Goal: Task Accomplishment & Management: Manage account settings

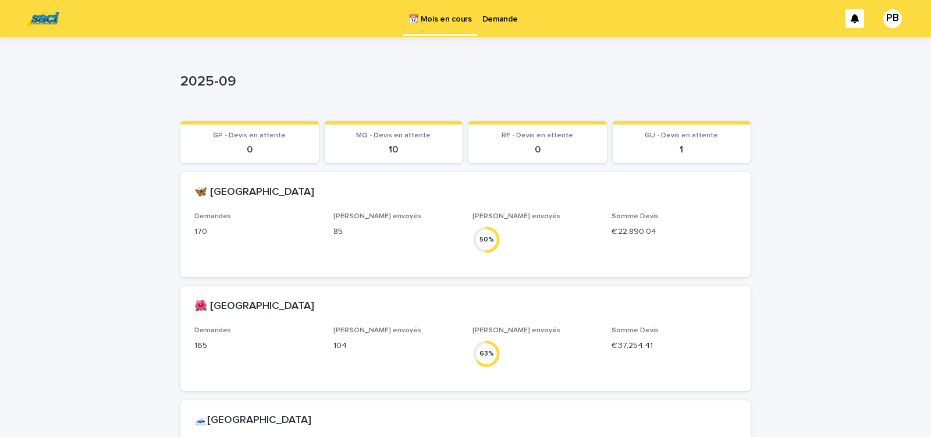
click at [501, 19] on p "Demande" at bounding box center [501, 12] width 36 height 24
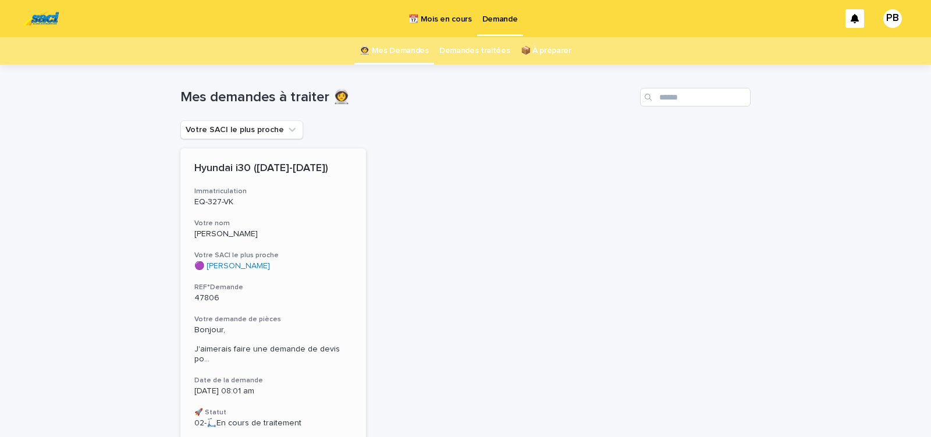
click at [295, 306] on div "Hyundai i30 ([DATE]-[DATE]) Immatriculation EQ-327-VK Votre nom [PERSON_NAME] V…" at bounding box center [273, 295] width 186 height 294
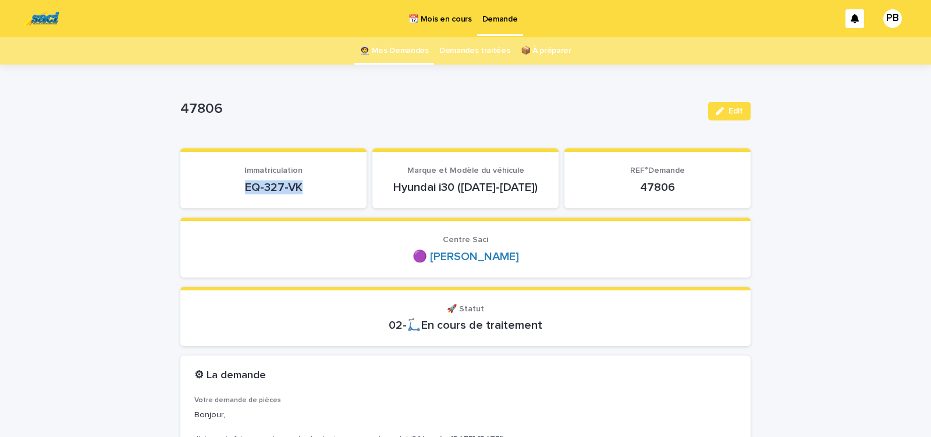
drag, startPoint x: 242, startPoint y: 190, endPoint x: 304, endPoint y: 189, distance: 62.9
click at [302, 189] on p "EQ-327-VK" at bounding box center [273, 187] width 158 height 14
copy p "EQ-327-VK"
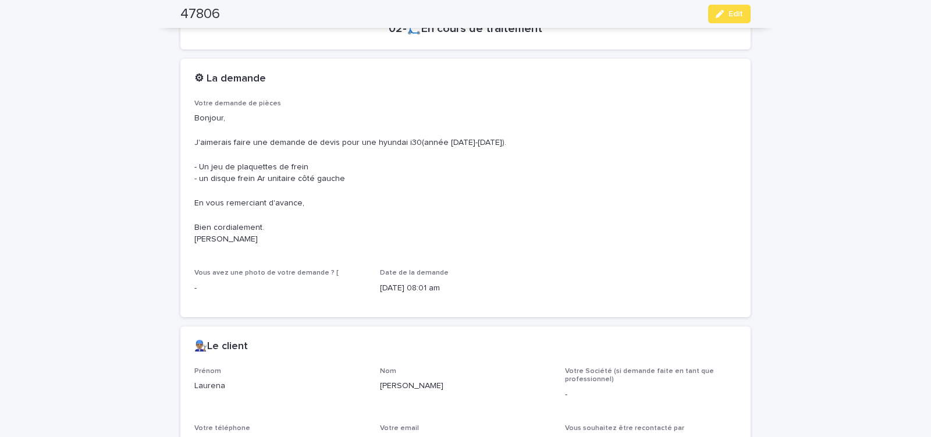
scroll to position [445, 0]
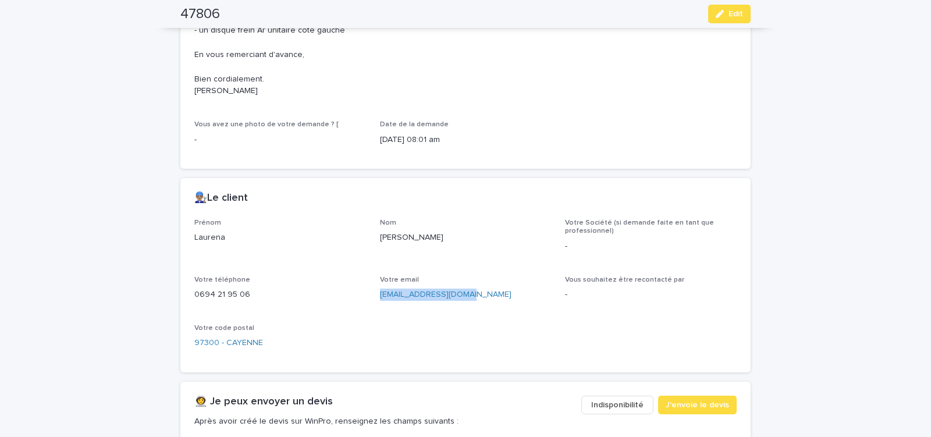
drag, startPoint x: 376, startPoint y: 302, endPoint x: 479, endPoint y: 308, distance: 103.2
click at [476, 308] on div "Votre email rds.lauren4@gmail.com" at bounding box center [466, 293] width 172 height 34
copy link "rds.lauren4@gmail.com"
click at [712, 404] on span "J'envoie le devis" at bounding box center [697, 405] width 63 height 12
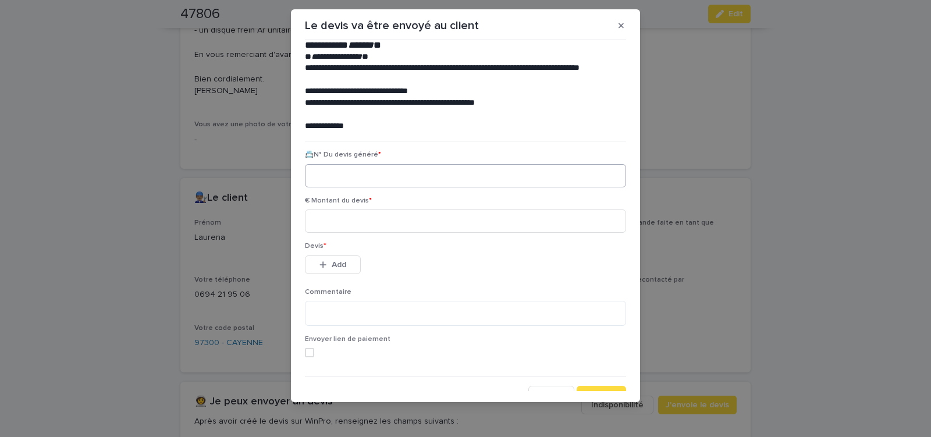
scroll to position [53, 0]
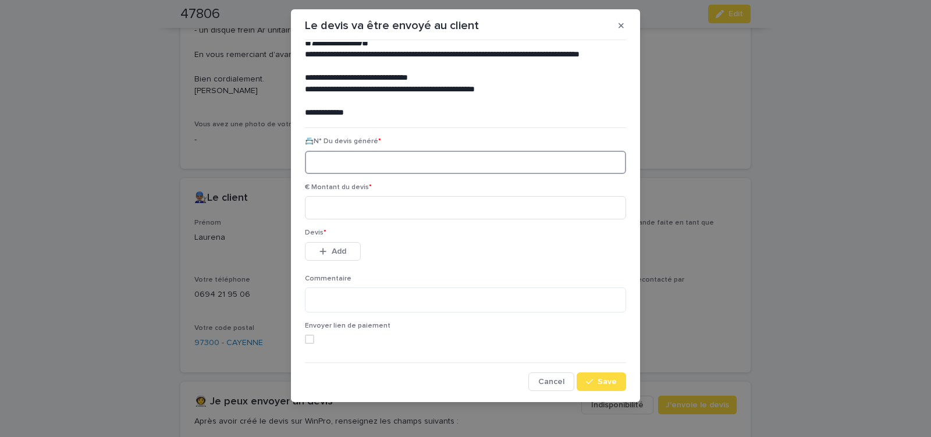
paste input "********"
type input "********"
click at [370, 211] on input at bounding box center [465, 207] width 321 height 23
type input "*****"
click at [336, 249] on span "Add" at bounding box center [339, 251] width 15 height 8
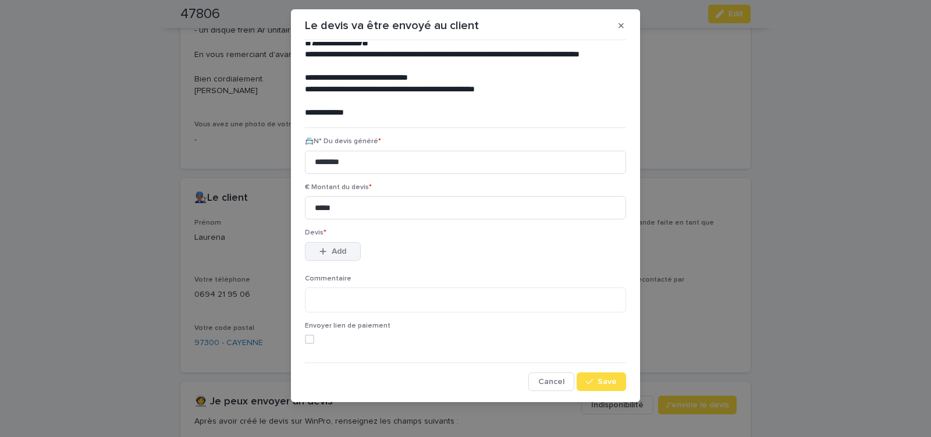
click at [336, 249] on span "Add" at bounding box center [339, 251] width 15 height 8
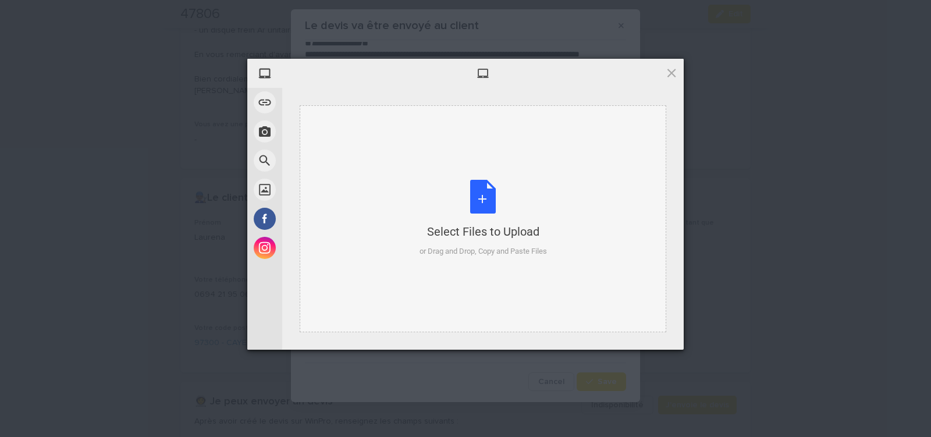
click at [476, 197] on div "Select Files to Upload or Drag and Drop, Copy and Paste Files" at bounding box center [483, 218] width 127 height 77
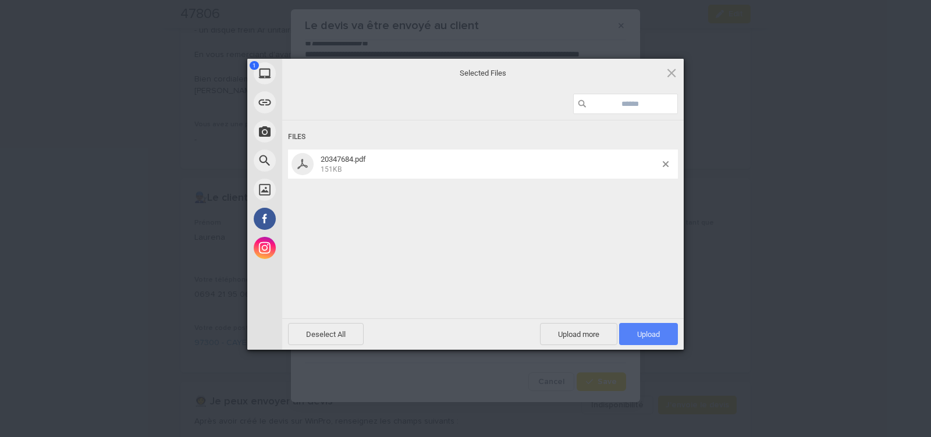
click at [647, 331] on span "Upload 1" at bounding box center [648, 334] width 23 height 9
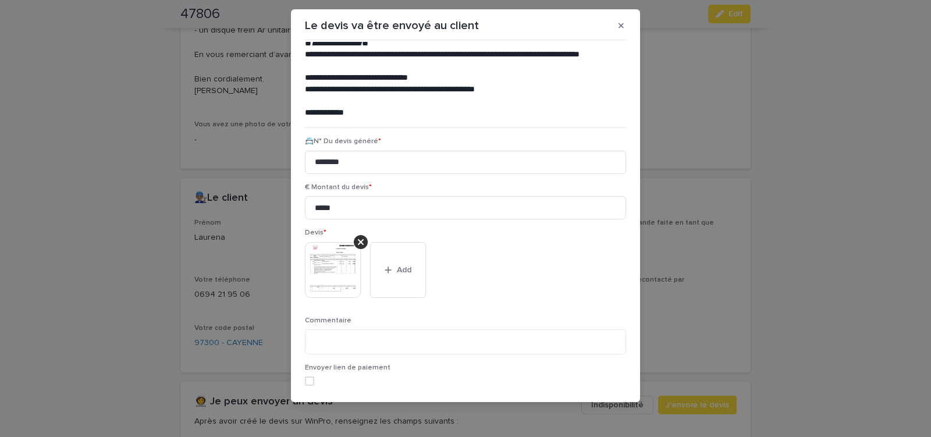
scroll to position [95, 0]
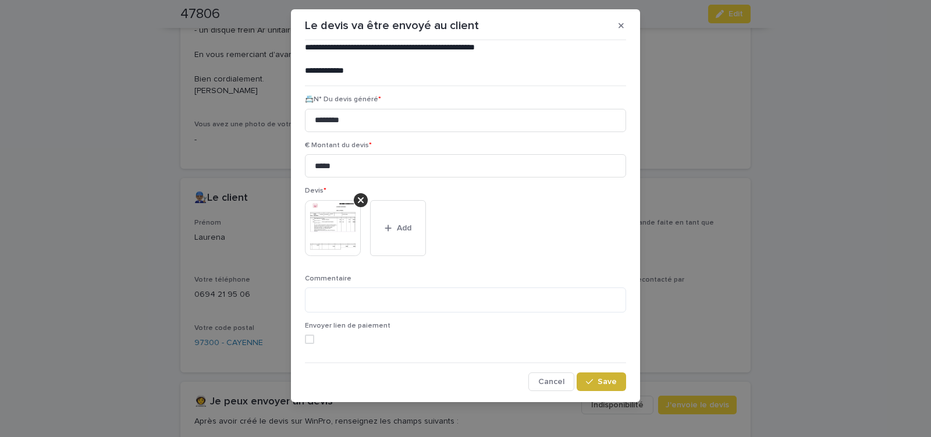
click at [598, 382] on span "Save" at bounding box center [607, 382] width 19 height 8
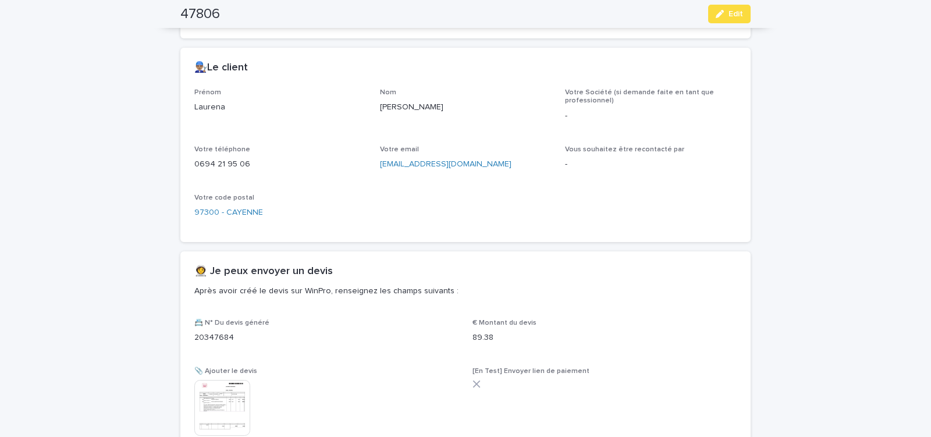
scroll to position [658, 0]
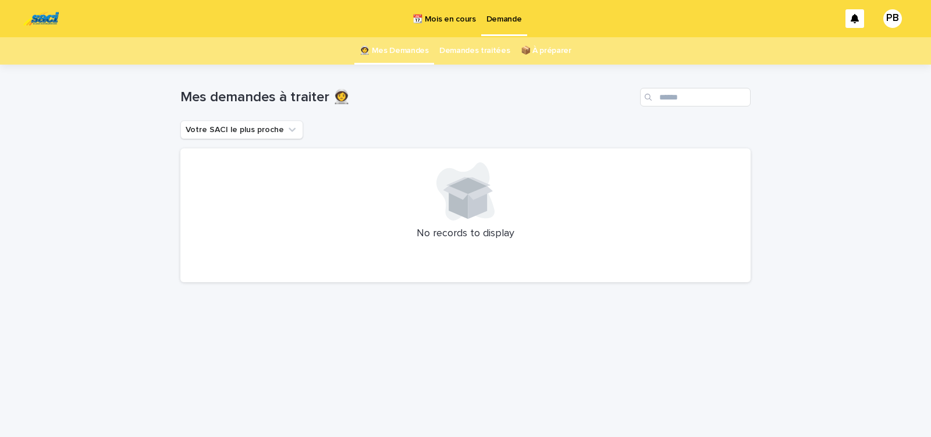
click at [446, 18] on p "📆 Mois en cours" at bounding box center [444, 12] width 63 height 24
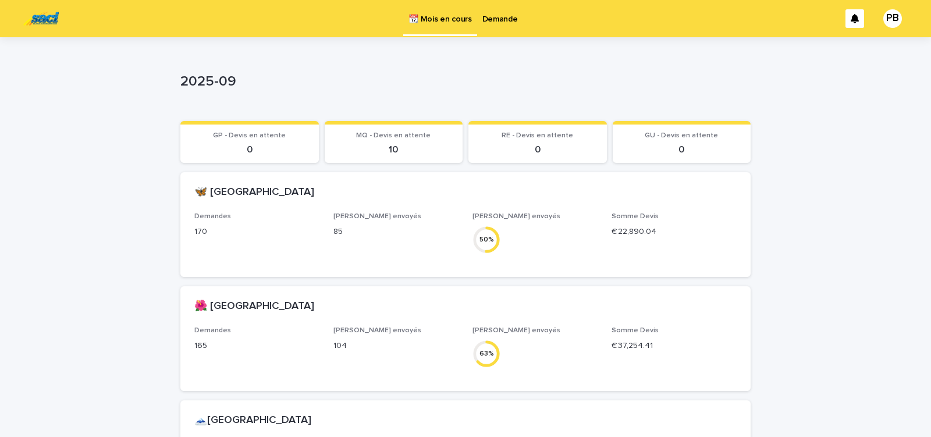
click at [499, 18] on p "Demande" at bounding box center [501, 12] width 36 height 24
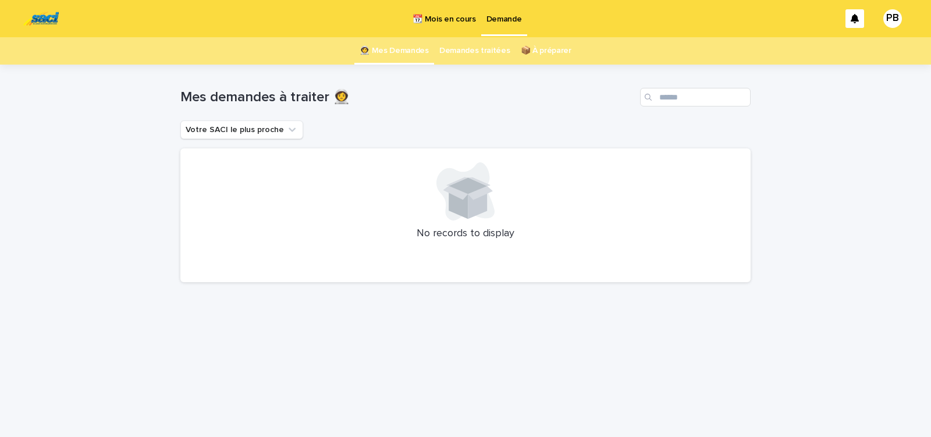
click at [452, 20] on p "📆 Mois en cours" at bounding box center [444, 12] width 63 height 24
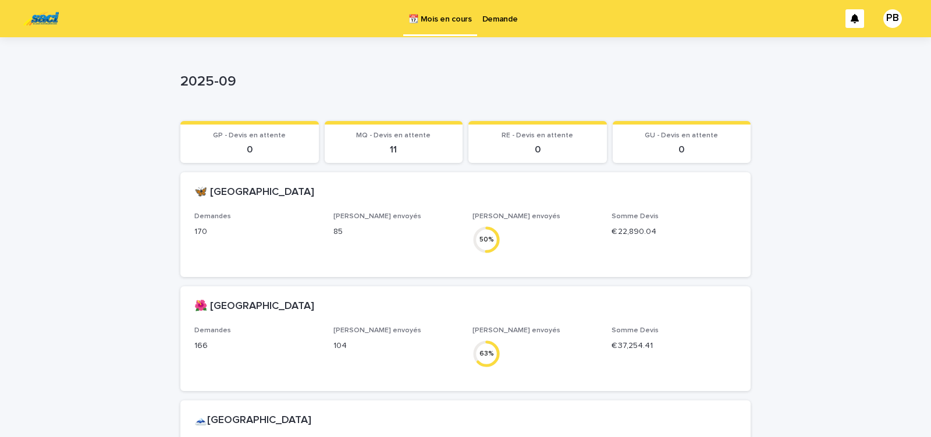
drag, startPoint x: 490, startPoint y: 63, endPoint x: 476, endPoint y: 70, distance: 15.6
click at [489, 62] on div "2025-09" at bounding box center [465, 84] width 570 height 47
click at [368, 62] on div "2025-09" at bounding box center [465, 84] width 570 height 47
click at [145, 67] on div "Loading... Saving… Loading... Saving… 2025-09 2025-09 Sorry, there was an error…" at bounding box center [465, 362] width 931 height 650
click at [145, 68] on div "Loading... Saving… Loading... Saving… 2025-09 2025-09 Sorry, there was an error…" at bounding box center [465, 362] width 931 height 650
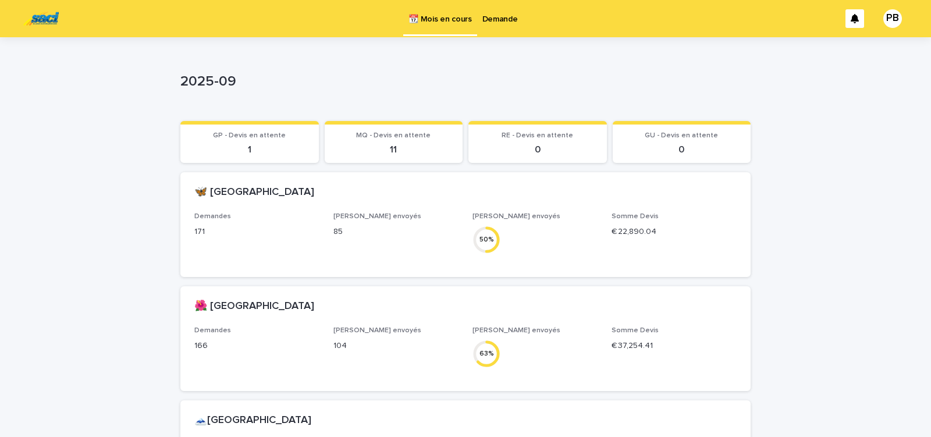
click at [502, 22] on p "Demande" at bounding box center [501, 12] width 36 height 24
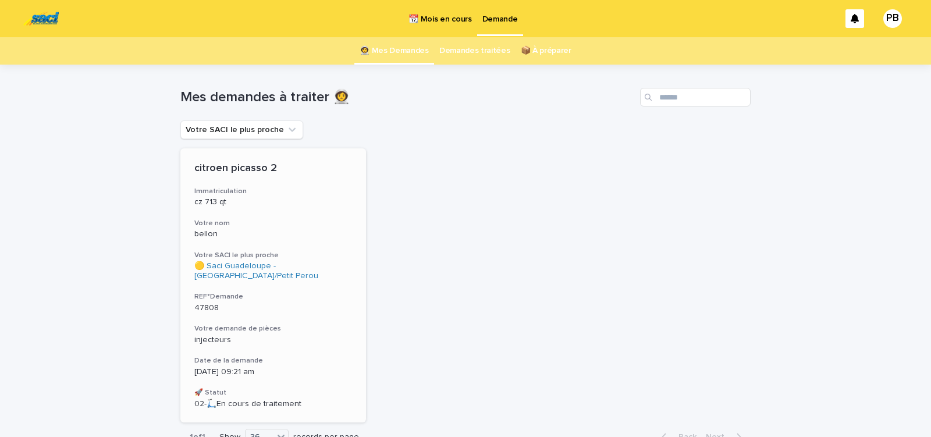
click at [304, 319] on div "citroen picasso 2 Immatriculation cz 713 qt Votre nom bellon Votre SACI le plus…" at bounding box center [273, 285] width 186 height 274
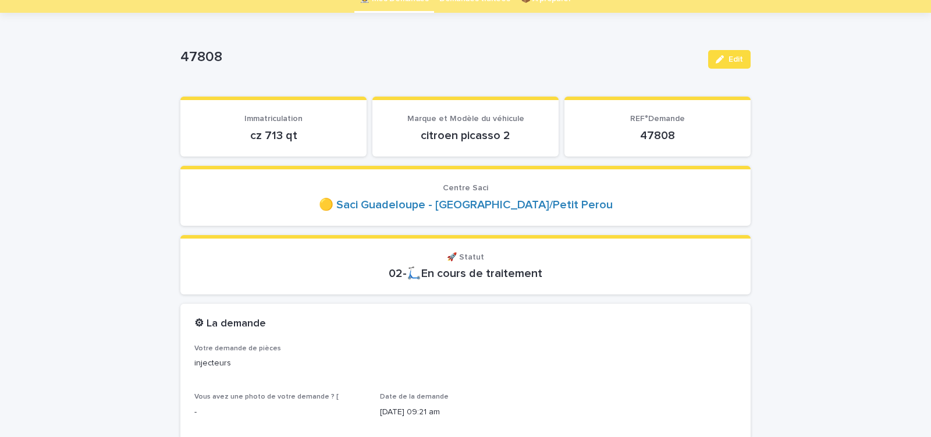
scroll to position [99, 0]
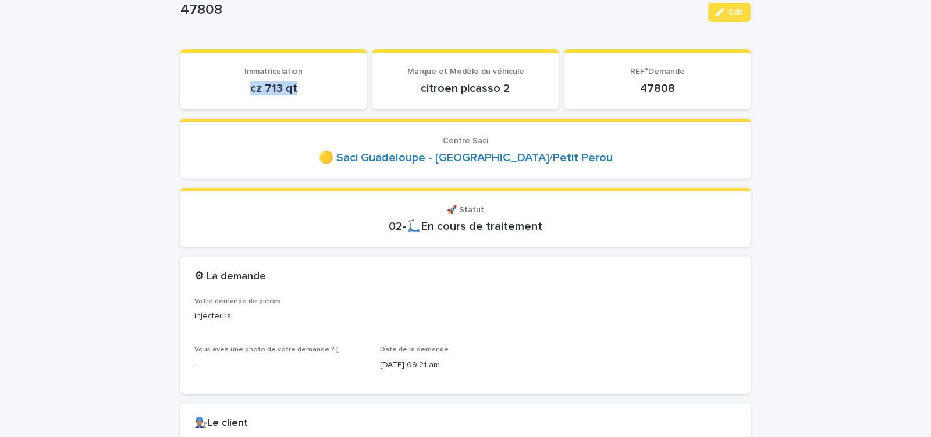
drag, startPoint x: 245, startPoint y: 96, endPoint x: 312, endPoint y: 98, distance: 67.0
click at [310, 98] on section "Immatriculation cz 713 qt" at bounding box center [273, 79] width 186 height 60
copy p "cz 713 qt"
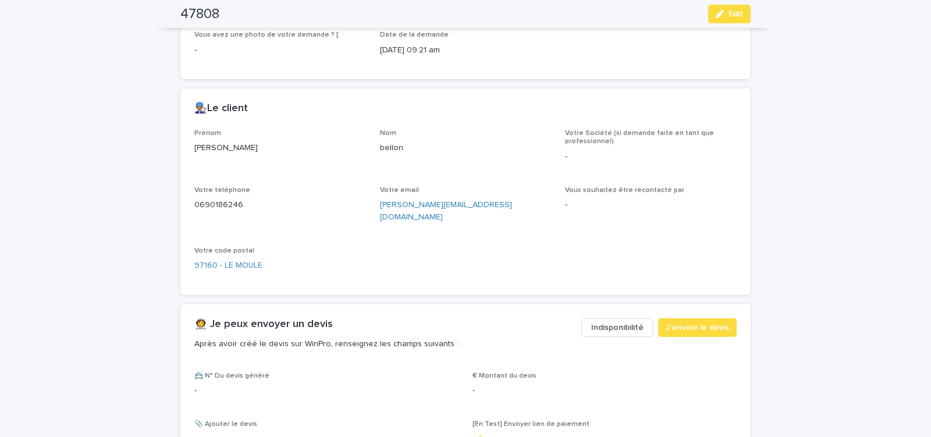
scroll to position [396, 0]
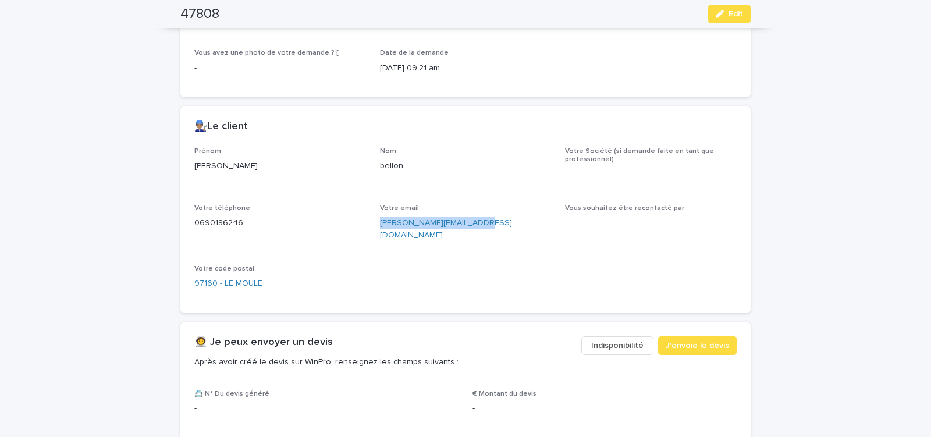
drag, startPoint x: 377, startPoint y: 231, endPoint x: 486, endPoint y: 242, distance: 109.9
click at [485, 242] on div "Prénom michel Nom bellon Votre Société (si demande faite en tant que profession…" at bounding box center [465, 223] width 542 height 152
copy link "michel.bellon@wanadoo.fr"
click at [700, 340] on span "J'envoie le devis" at bounding box center [697, 346] width 63 height 12
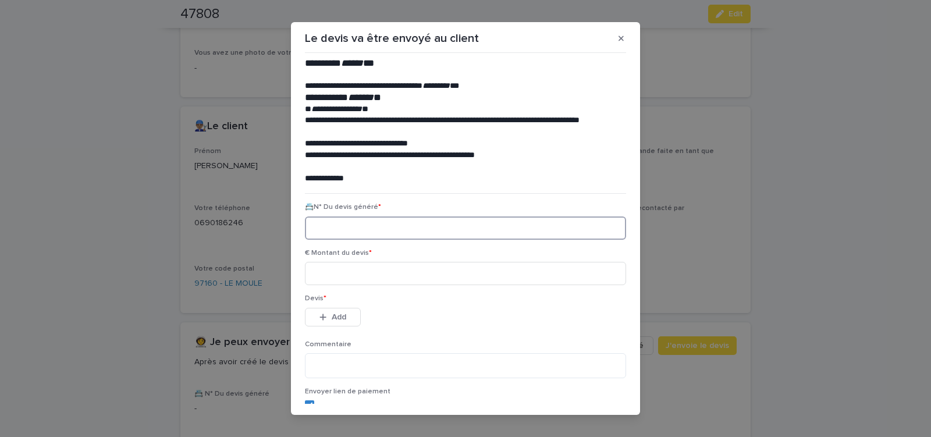
paste input "********"
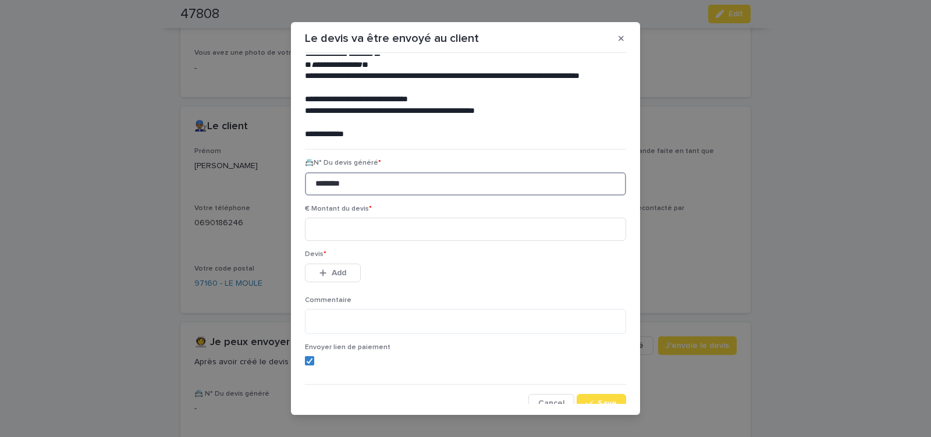
scroll to position [53, 0]
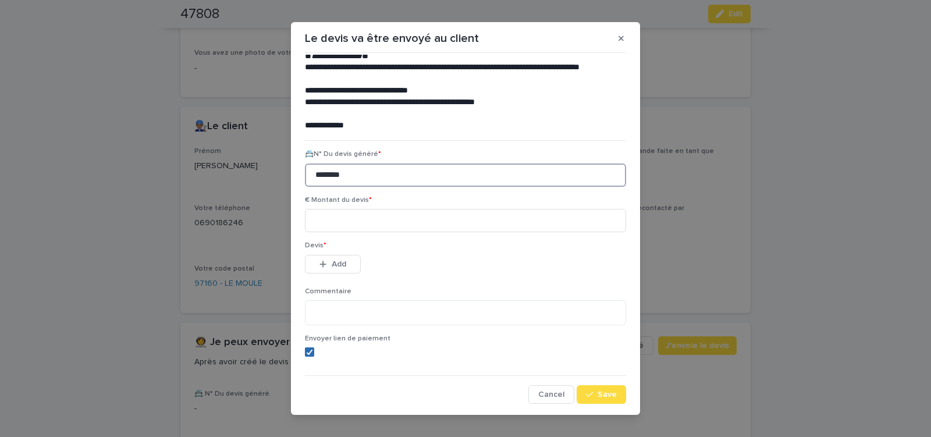
drag, startPoint x: 303, startPoint y: 351, endPoint x: 306, endPoint y: 340, distance: 11.4
click at [306, 352] on icon at bounding box center [309, 352] width 7 height 6
type input "********"
click at [334, 217] on input at bounding box center [465, 220] width 321 height 23
type input "******"
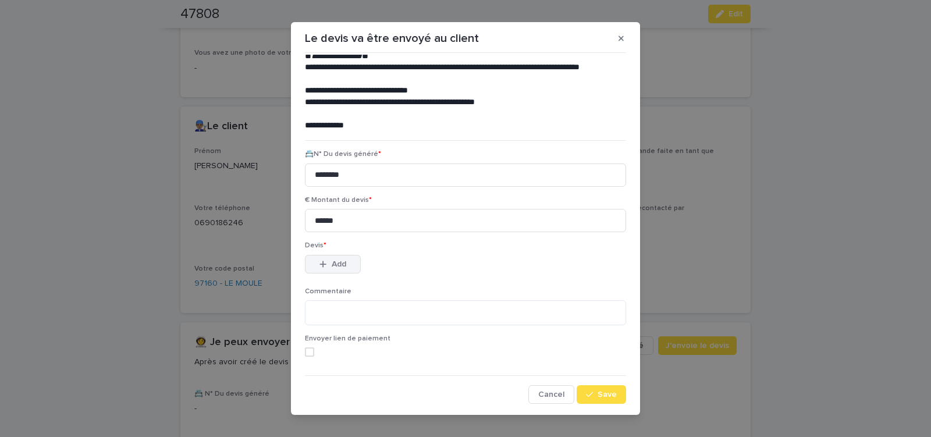
click at [339, 267] on span "Add" at bounding box center [339, 264] width 15 height 8
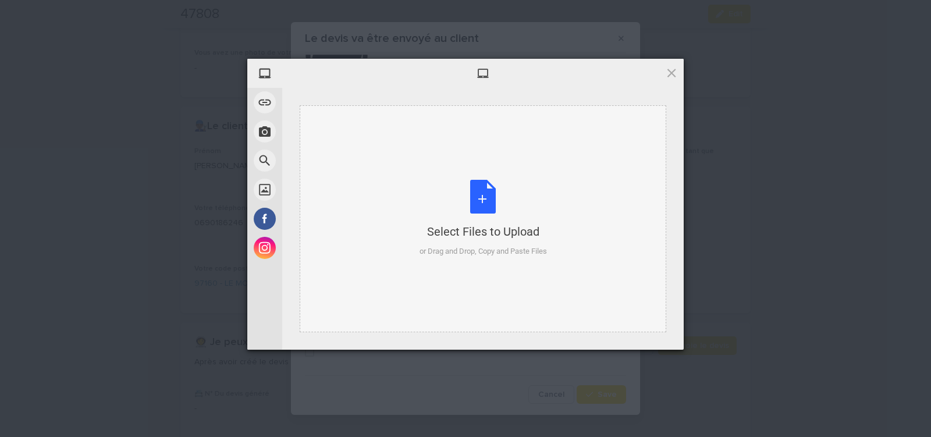
click at [488, 196] on div "Select Files to Upload or Drag and Drop, Copy and Paste Files" at bounding box center [483, 218] width 127 height 77
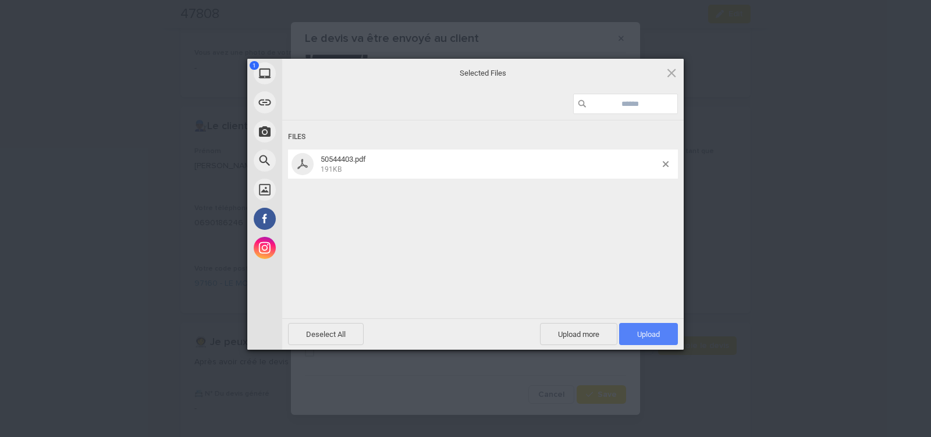
click at [653, 336] on span "Upload 1" at bounding box center [648, 334] width 23 height 9
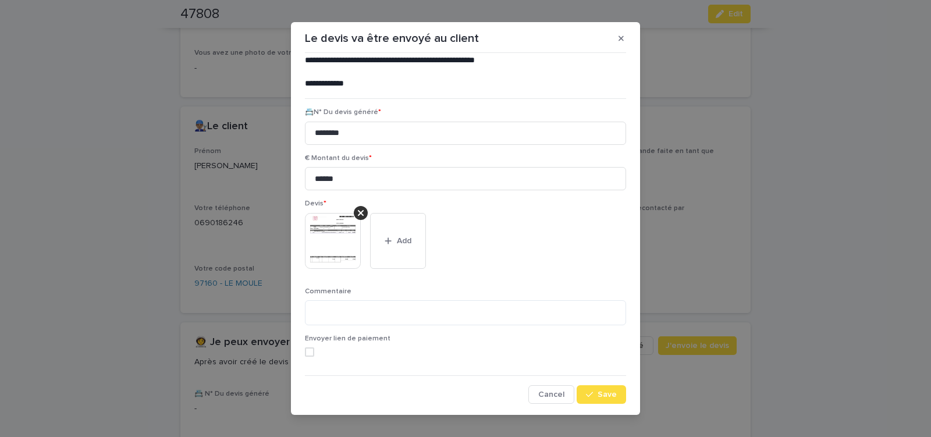
scroll to position [13, 0]
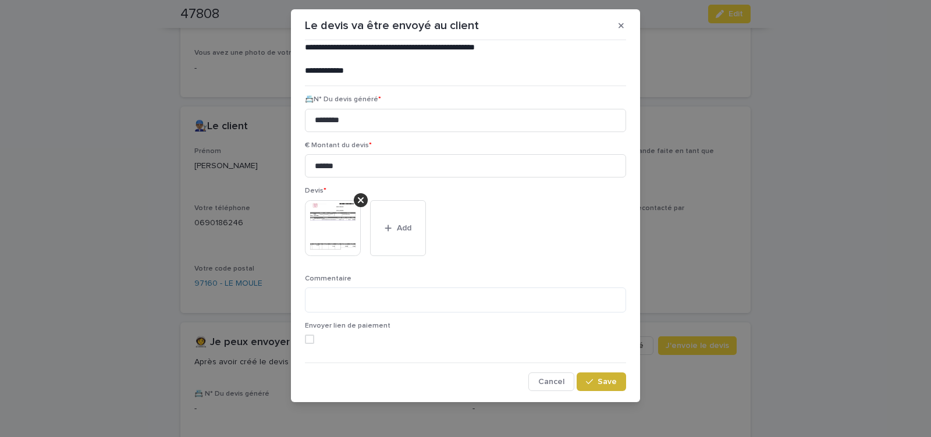
click at [591, 385] on button "Save" at bounding box center [601, 382] width 49 height 19
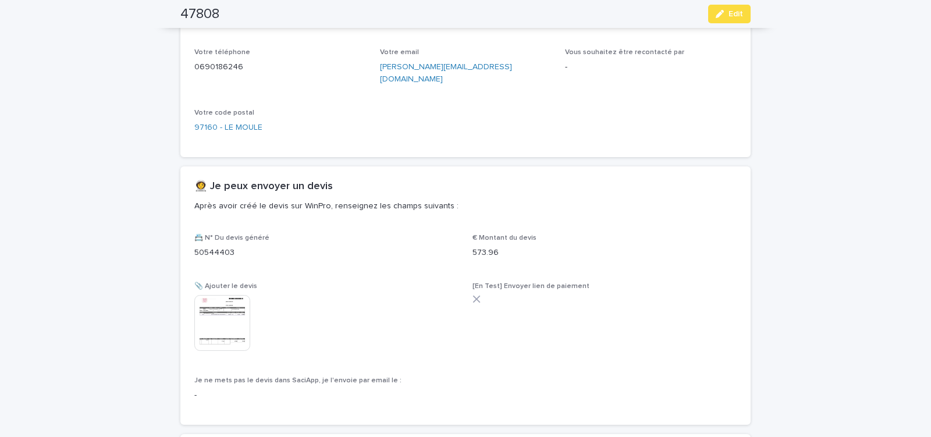
scroll to position [608, 0]
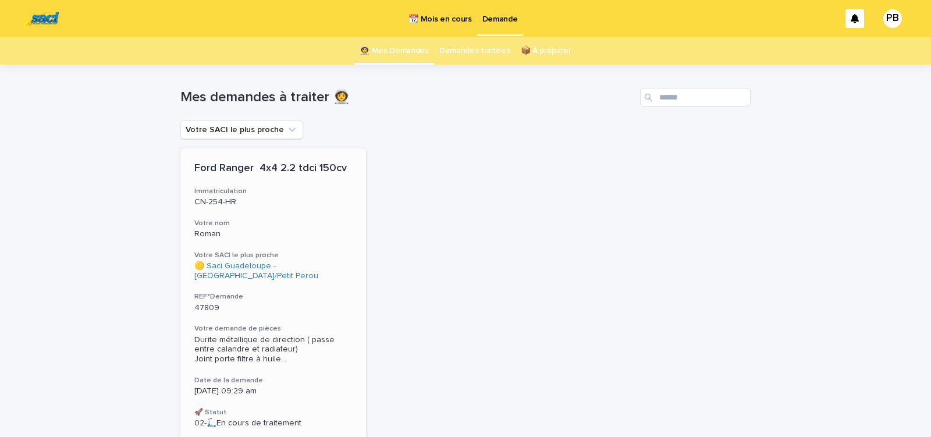
click at [328, 354] on span "Durite métallique de direction ( passe entre calandre et radiateur) Joint porte…" at bounding box center [273, 349] width 158 height 29
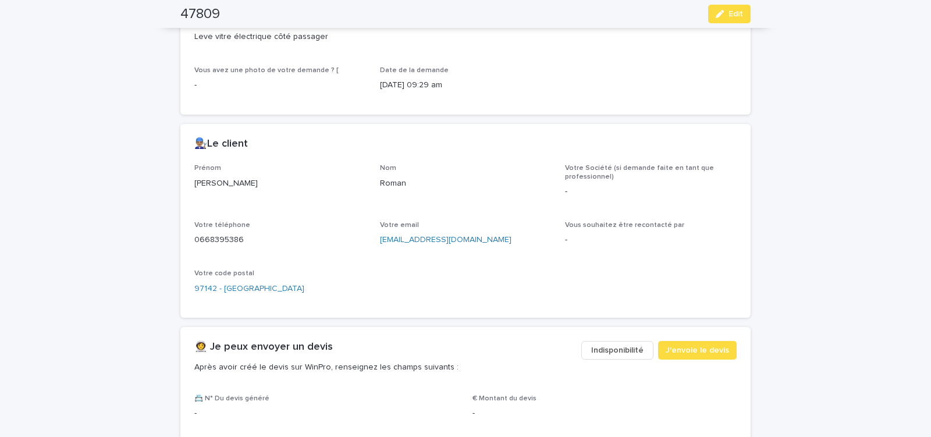
scroll to position [544, 0]
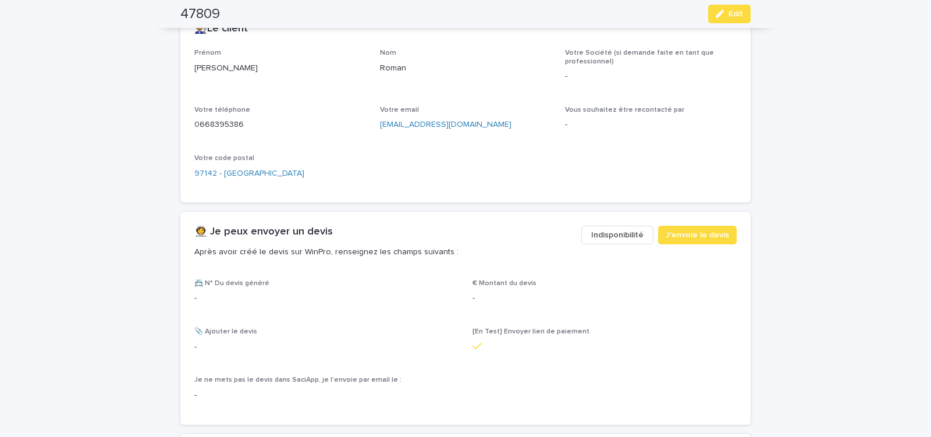
click at [611, 235] on span "Indisponibilité" at bounding box center [617, 235] width 52 height 12
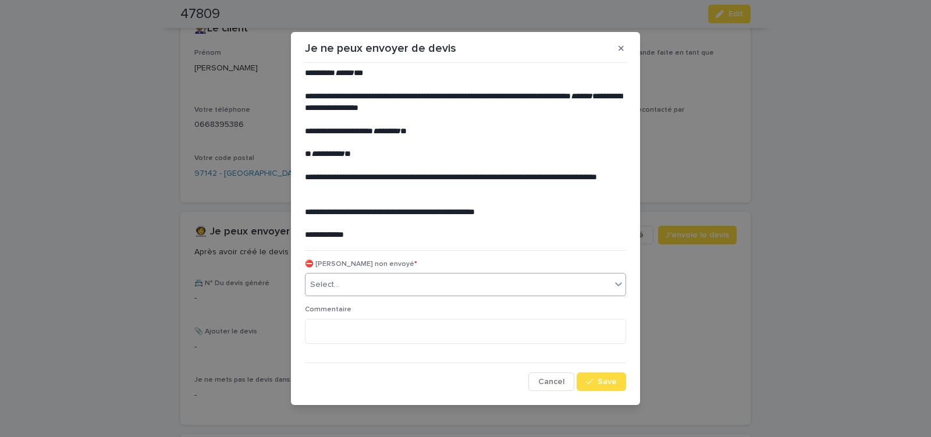
click at [372, 287] on div "Select..." at bounding box center [459, 284] width 306 height 19
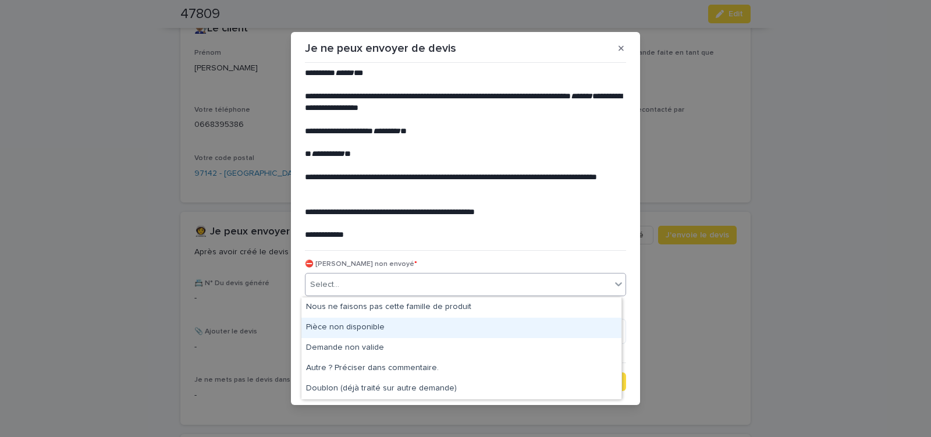
click at [352, 334] on div "Pièce non disponible" at bounding box center [462, 328] width 320 height 20
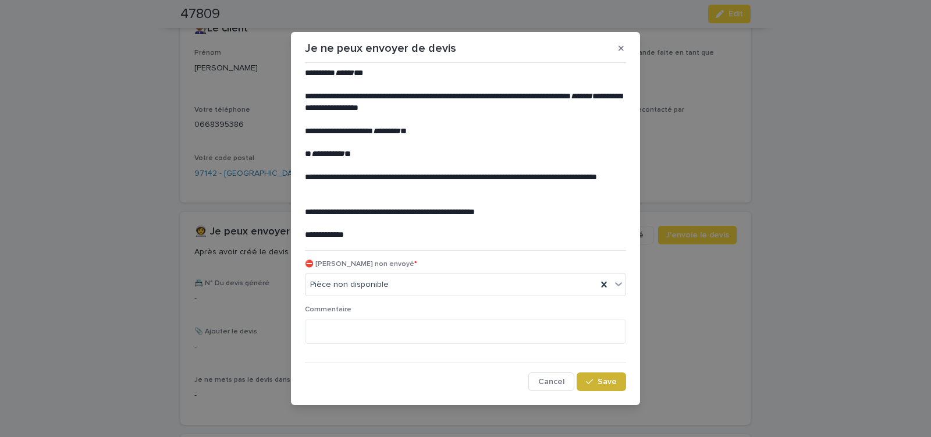
click at [597, 377] on button "Save" at bounding box center [601, 382] width 49 height 19
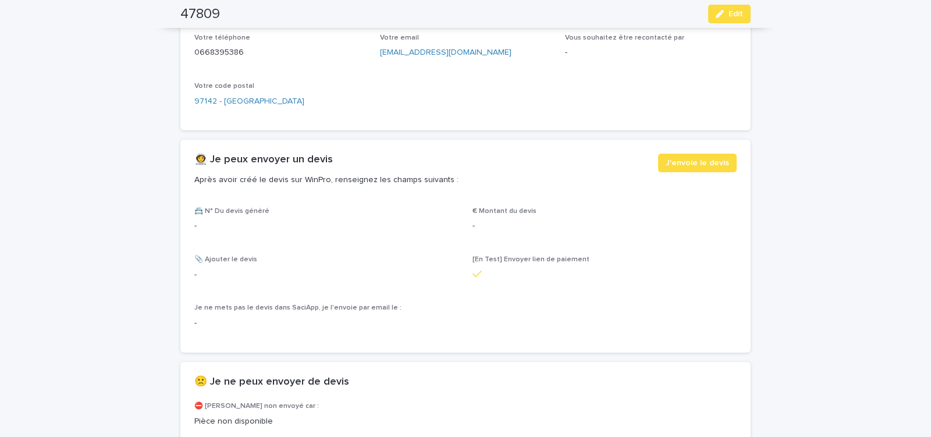
scroll to position [693, 0]
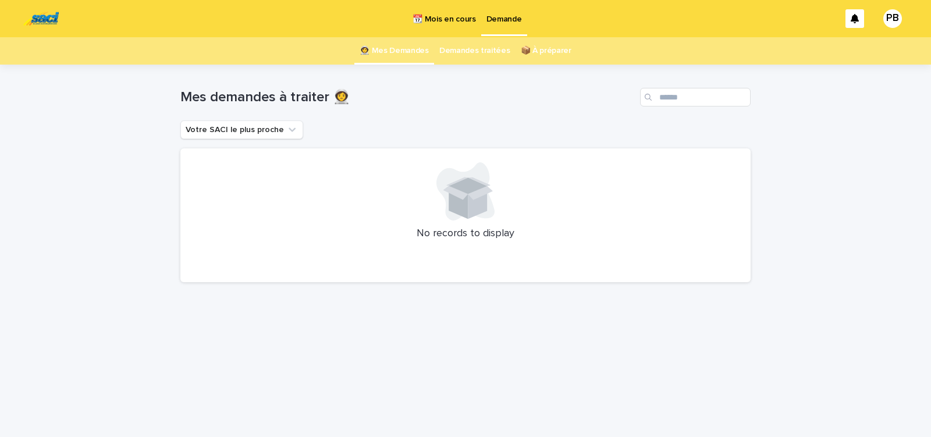
click at [461, 51] on link "Demandes traitées" at bounding box center [474, 50] width 71 height 27
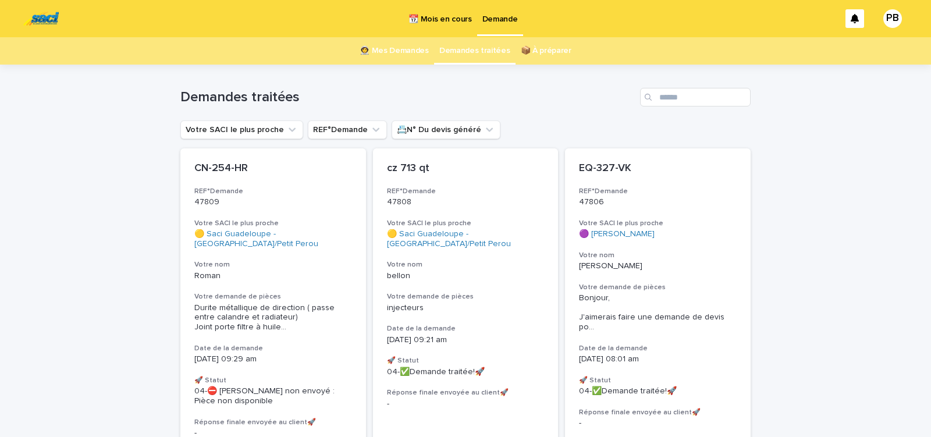
click at [458, 19] on p "📆 Mois en cours" at bounding box center [440, 12] width 63 height 24
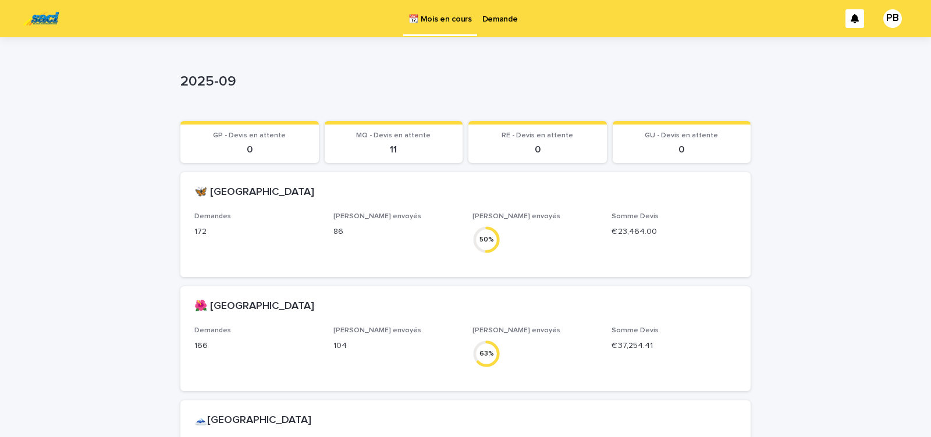
click at [498, 16] on p "Demande" at bounding box center [501, 12] width 36 height 24
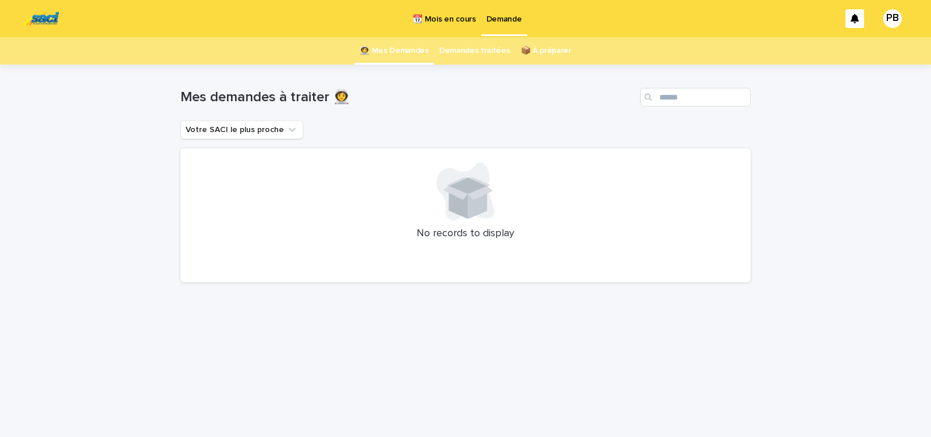
click at [453, 17] on p "📆 Mois en cours" at bounding box center [444, 12] width 63 height 24
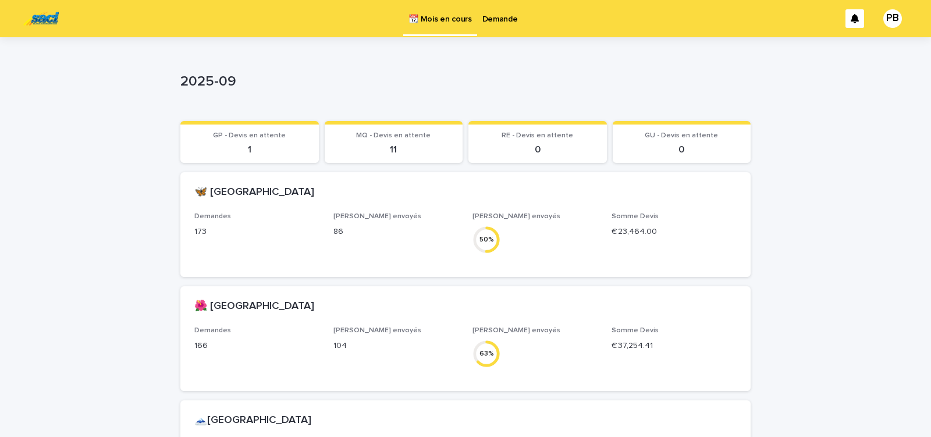
click at [491, 23] on p "Demande" at bounding box center [501, 12] width 36 height 24
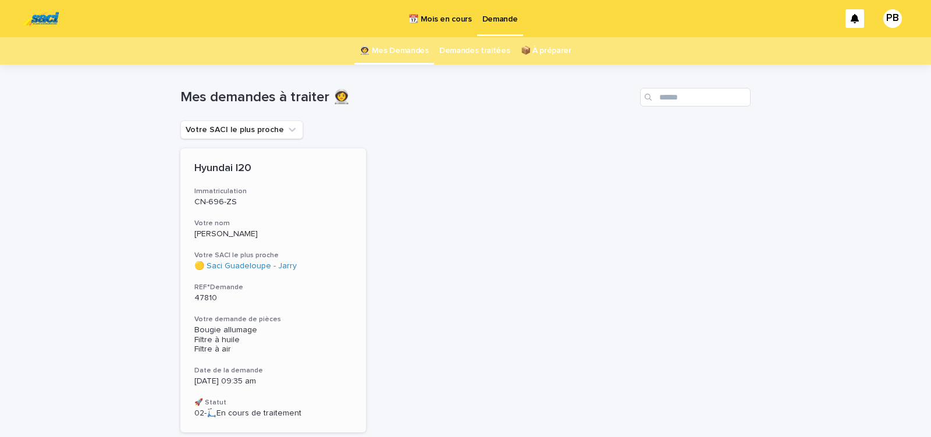
click at [298, 288] on h3 "REF°Demande" at bounding box center [273, 287] width 158 height 9
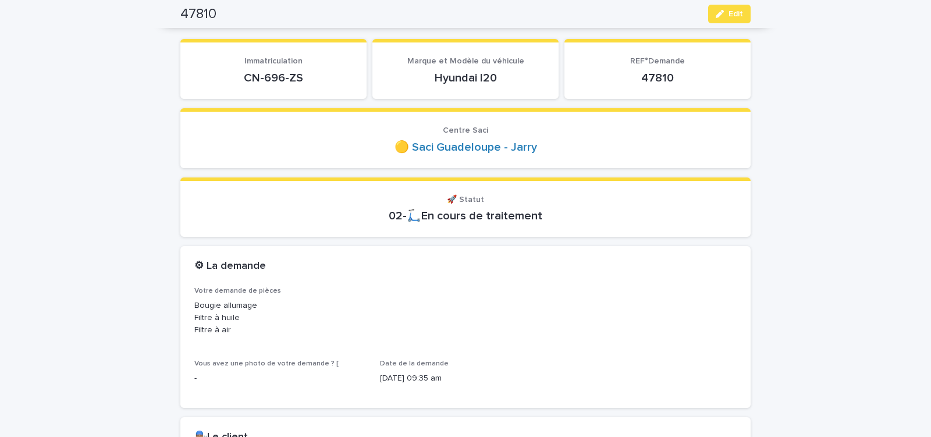
scroll to position [99, 0]
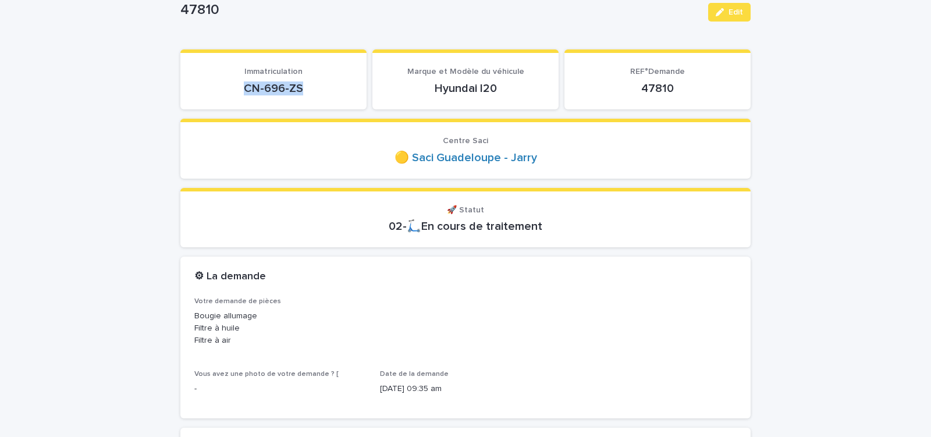
drag, startPoint x: 253, startPoint y: 87, endPoint x: 314, endPoint y: 93, distance: 60.8
click at [313, 93] on p "CN-696-ZS" at bounding box center [273, 88] width 158 height 14
copy p "CN-696-ZS"
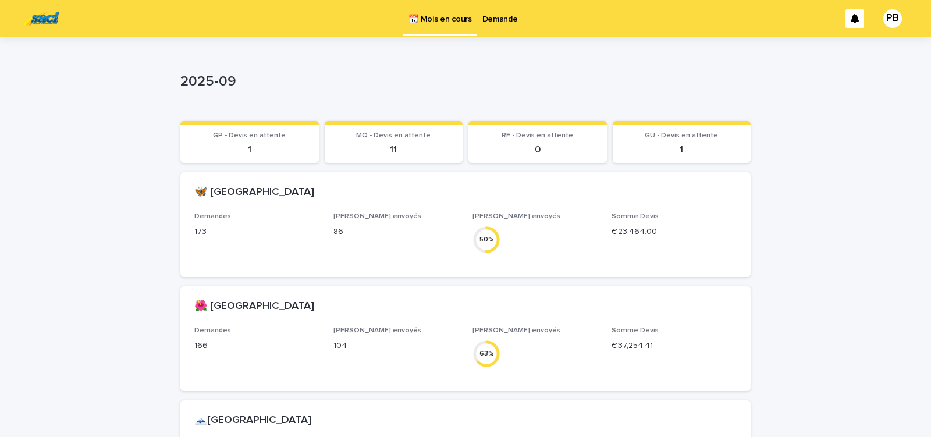
click at [506, 14] on p "Demande" at bounding box center [501, 12] width 36 height 24
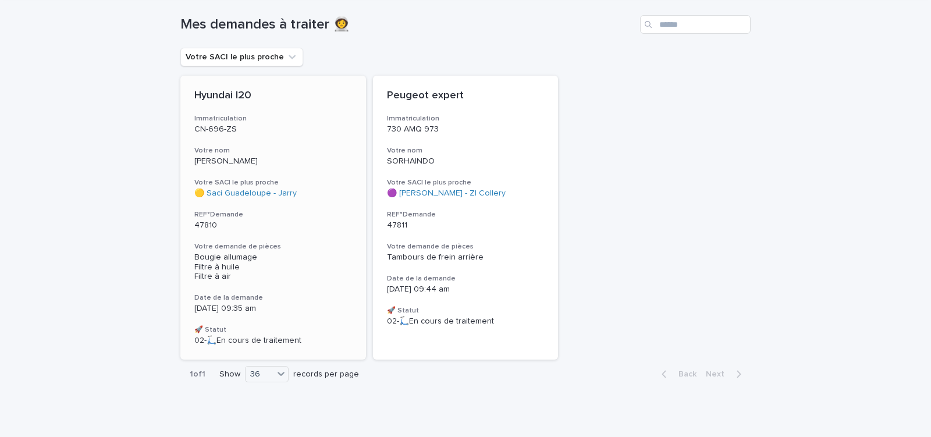
scroll to position [82, 0]
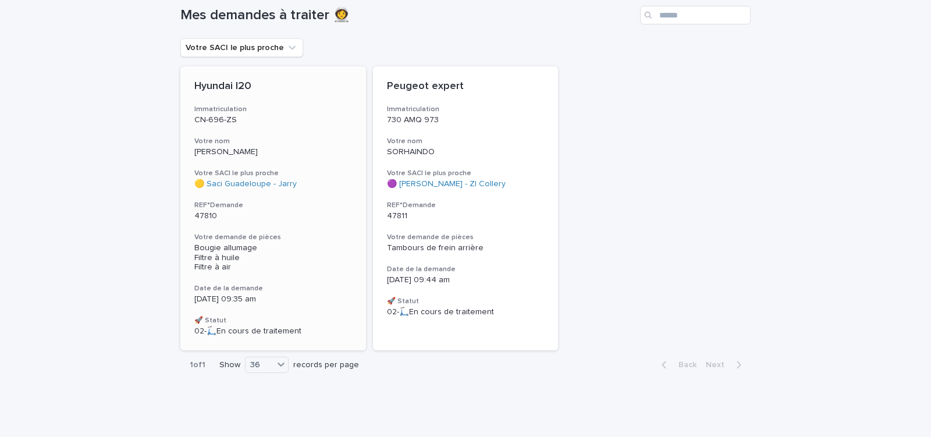
click at [320, 283] on div "Hyundai I20 Immatriculation CN-696-ZS Votre nom [PERSON_NAME] Votre SACI le plu…" at bounding box center [273, 208] width 186 height 284
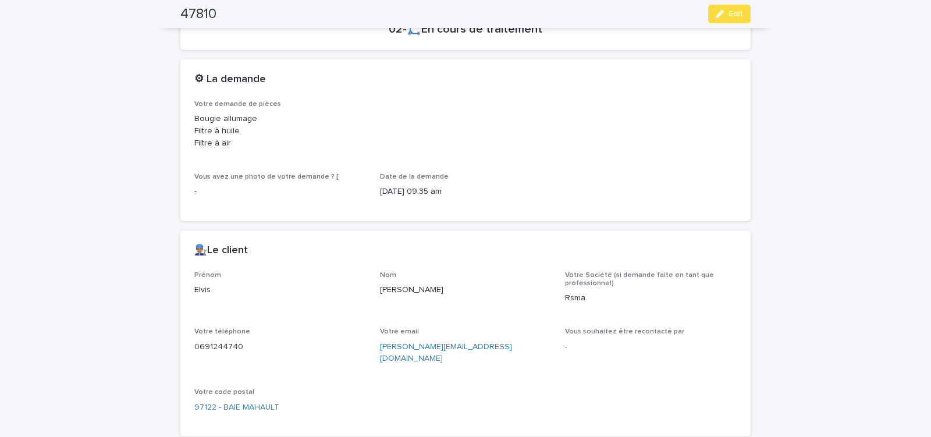
scroll to position [297, 0]
drag, startPoint x: 373, startPoint y: 346, endPoint x: 489, endPoint y: 345, distance: 116.4
click at [487, 346] on div "Prénom [PERSON_NAME] Votre Société (si demande faite en tant que professionnel)…" at bounding box center [465, 347] width 542 height 152
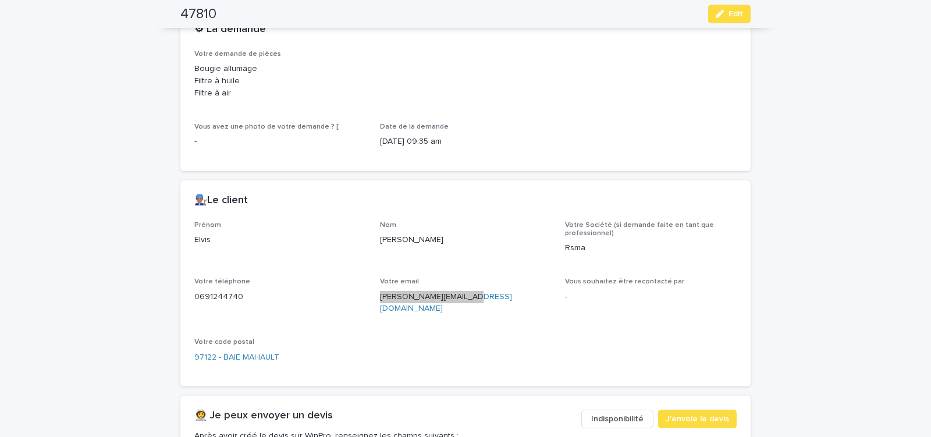
scroll to position [445, 0]
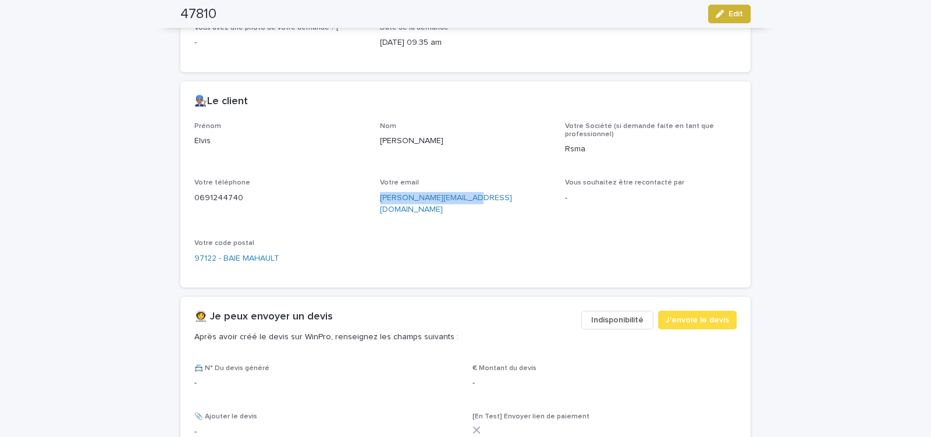
click at [721, 13] on div "button" at bounding box center [722, 14] width 13 height 8
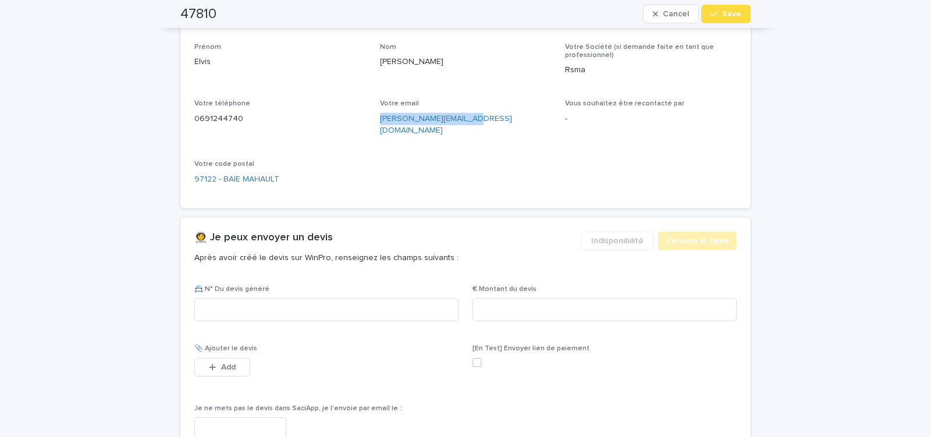
scroll to position [579, 0]
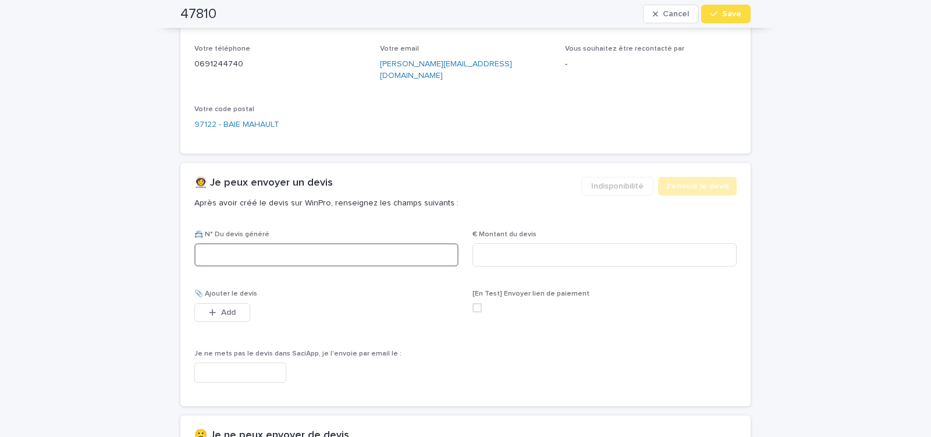
paste input "********"
type input "********"
click at [516, 243] on input at bounding box center [605, 254] width 264 height 23
type input "*****"
click at [254, 363] on input "text" at bounding box center [240, 373] width 92 height 20
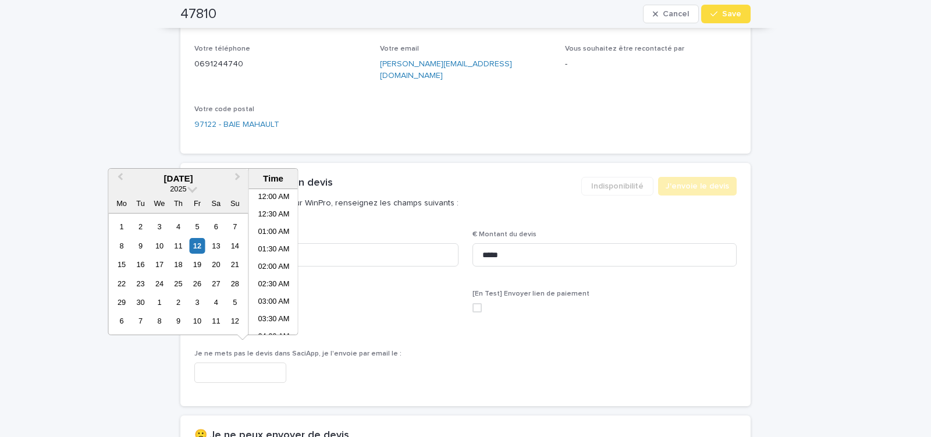
scroll to position [268, 0]
click at [277, 281] on li "10:00 AM" at bounding box center [273, 279] width 49 height 17
type input "**********"
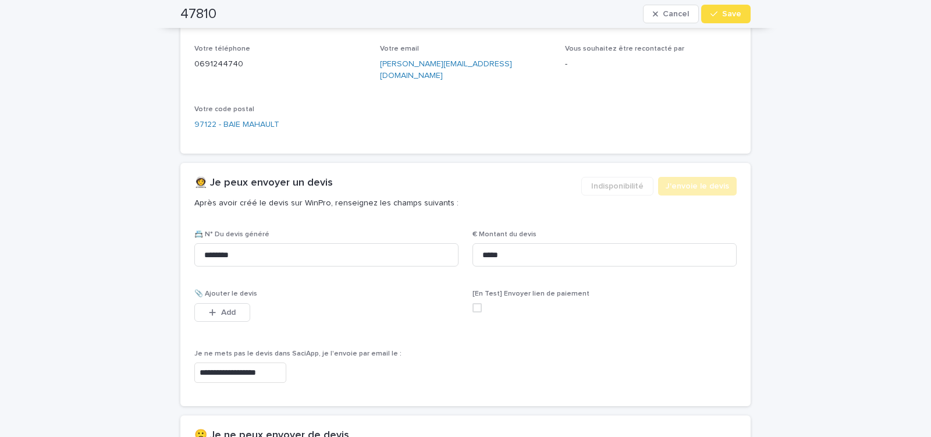
scroll to position [579, 0]
click at [724, 16] on span "Save" at bounding box center [731, 14] width 19 height 8
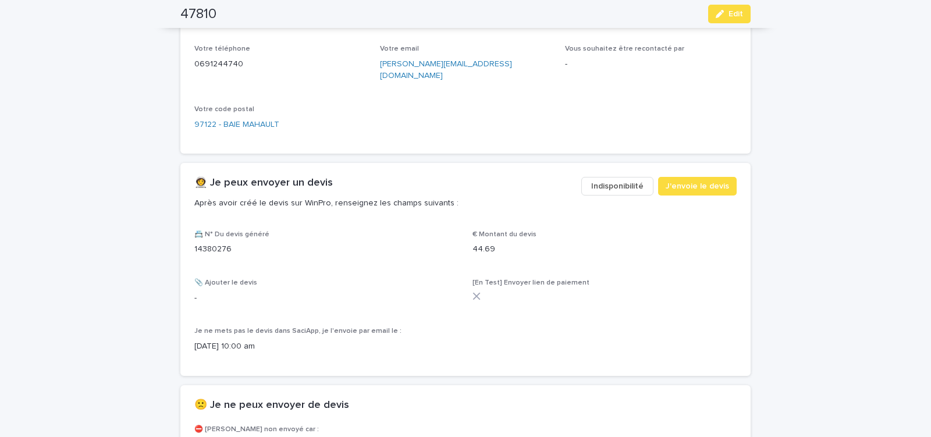
scroll to position [544, 0]
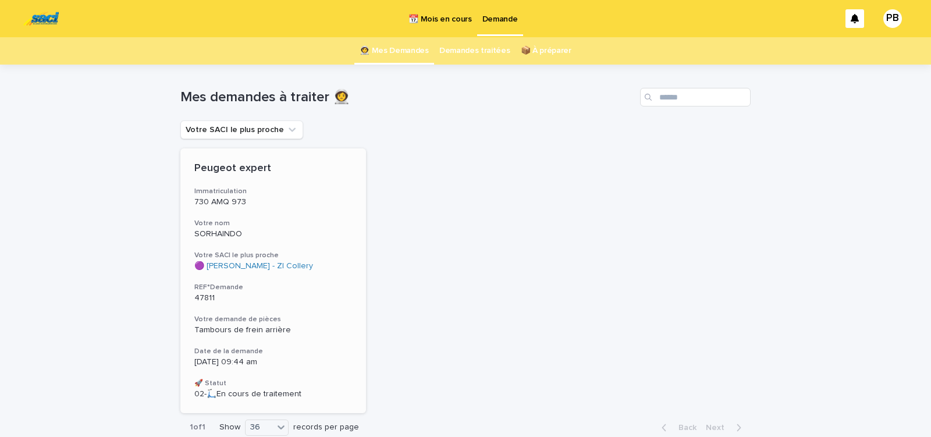
click at [331, 322] on h3 "Votre demande de pièces" at bounding box center [273, 319] width 158 height 9
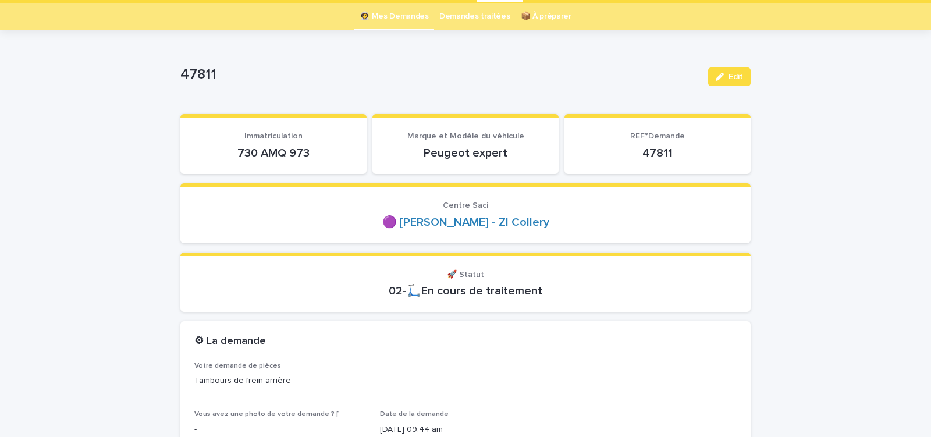
scroll to position [49, 0]
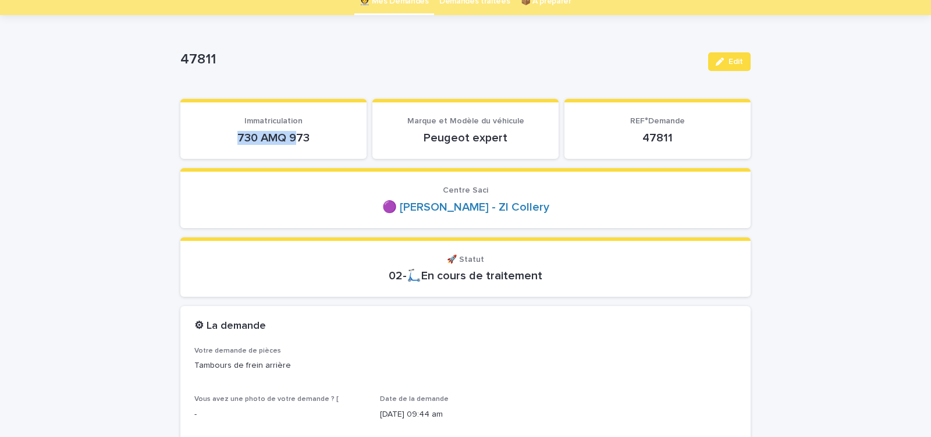
drag, startPoint x: 232, startPoint y: 147, endPoint x: 319, endPoint y: 144, distance: 87.3
click at [313, 145] on section "Immatriculation 730 AMQ 973" at bounding box center [273, 129] width 186 height 60
copy p "730 AMQ 973"
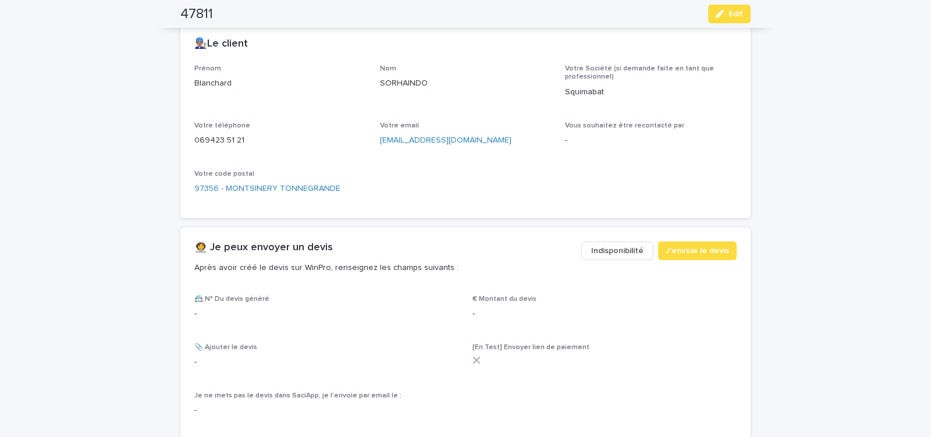
scroll to position [495, 0]
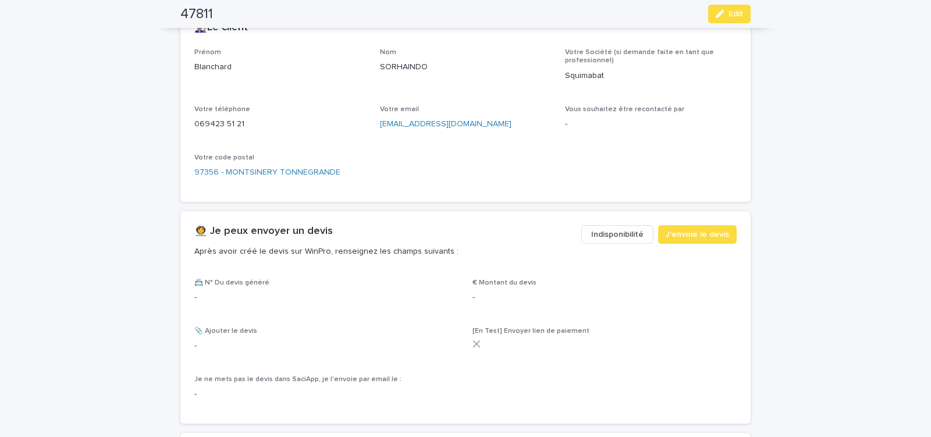
click at [611, 236] on span "Indisponibilité" at bounding box center [617, 235] width 52 height 12
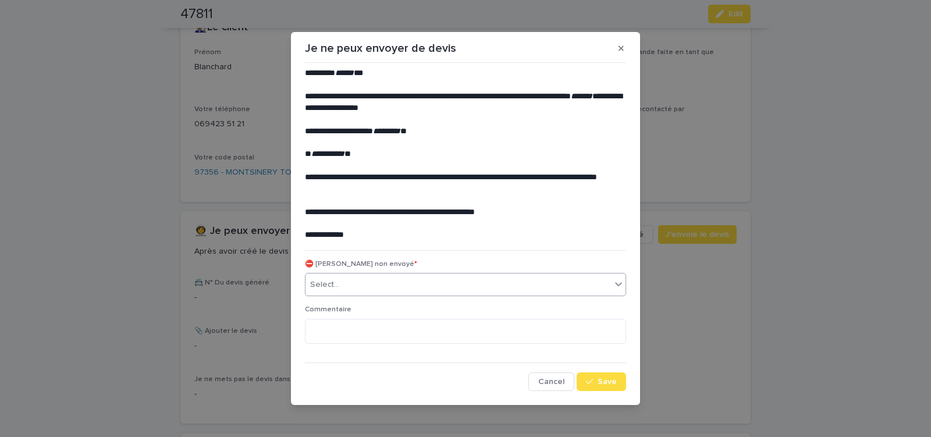
click at [341, 289] on div "Select..." at bounding box center [459, 284] width 306 height 19
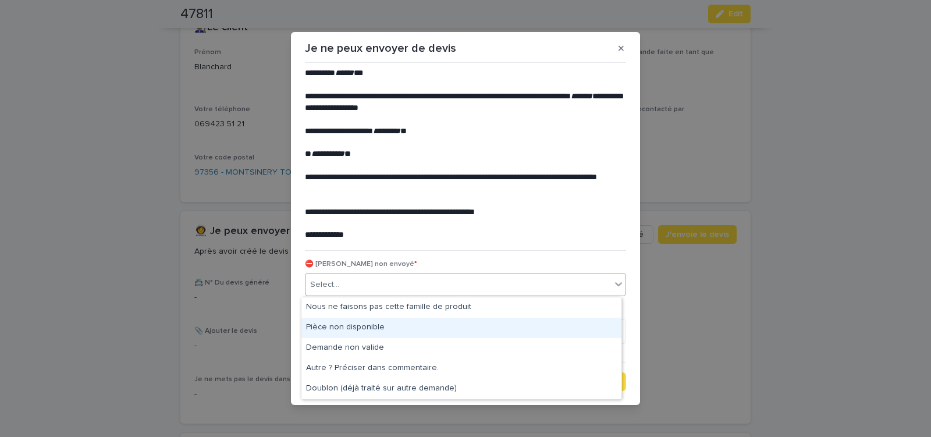
click at [328, 327] on div "Pièce non disponible" at bounding box center [462, 328] width 320 height 20
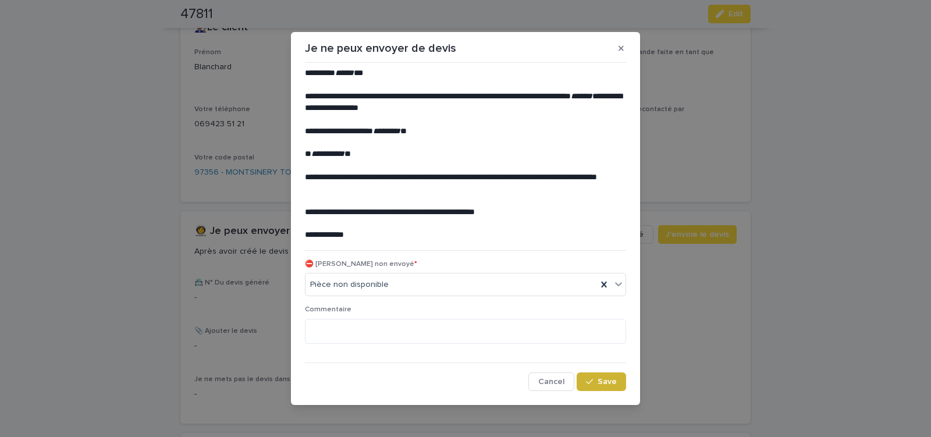
drag, startPoint x: 600, startPoint y: 382, endPoint x: 572, endPoint y: 377, distance: 27.9
click at [599, 382] on span "Save" at bounding box center [607, 382] width 19 height 8
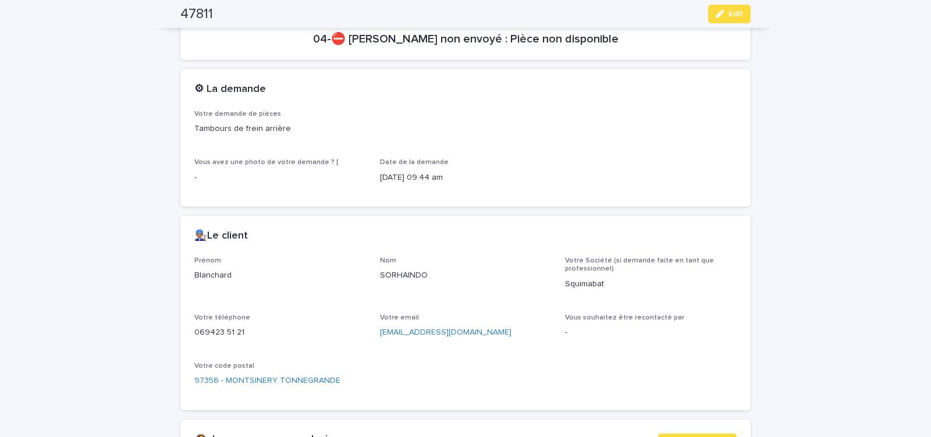
scroll to position [268, 0]
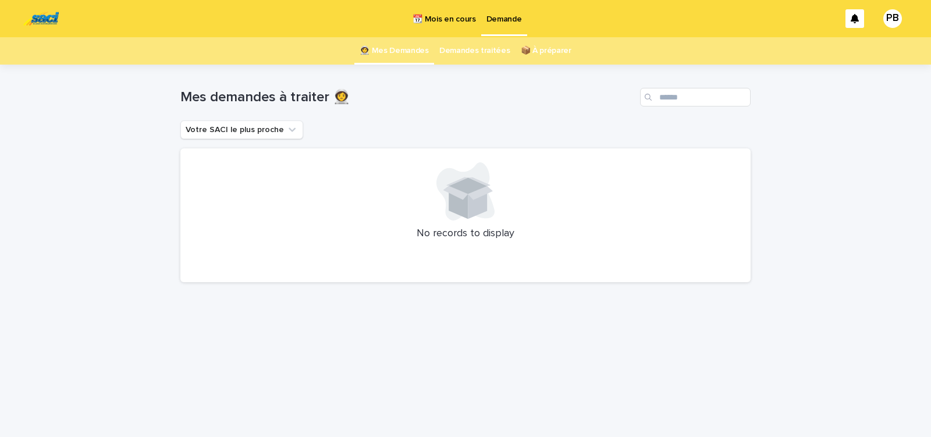
click at [438, 16] on p "📆 Mois en cours" at bounding box center [444, 12] width 63 height 24
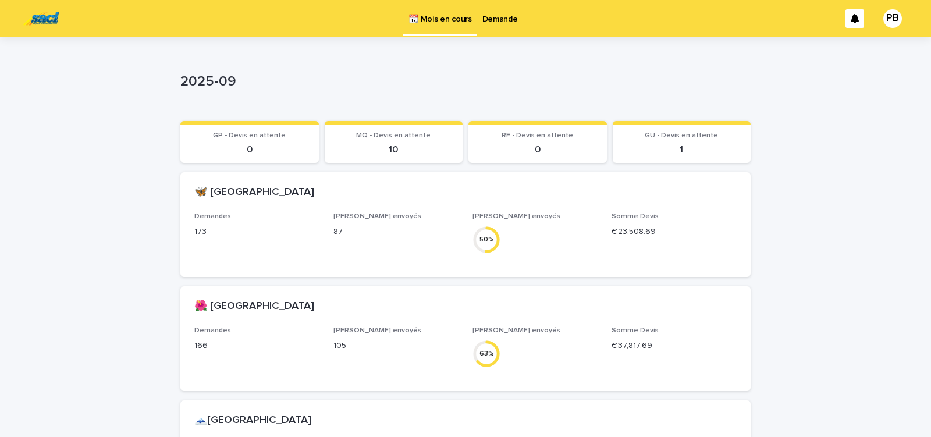
click at [497, 23] on p "Demande" at bounding box center [501, 12] width 36 height 24
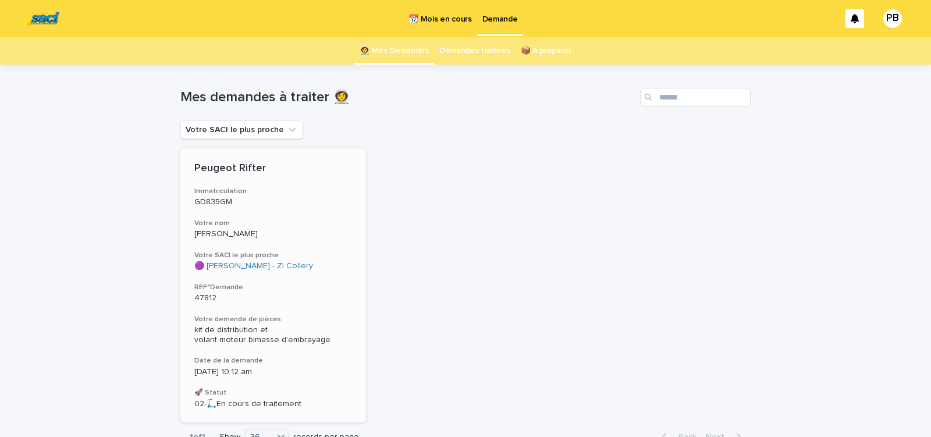
click at [325, 284] on h3 "REF°Demande" at bounding box center [273, 287] width 158 height 9
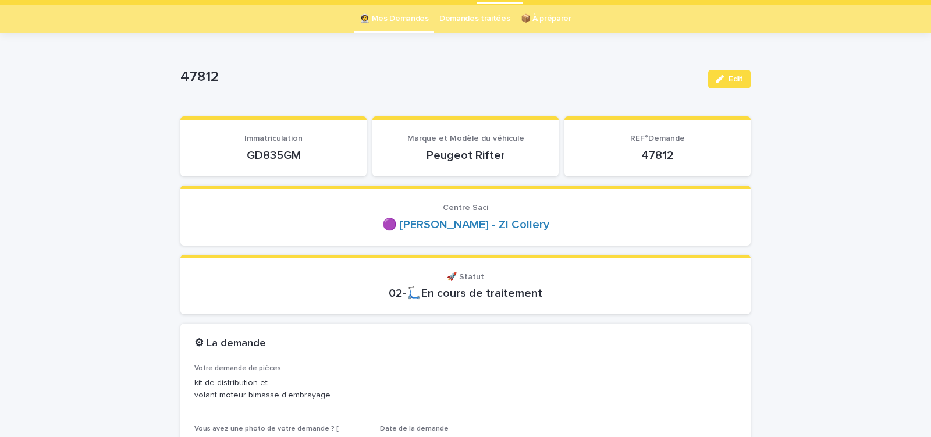
scroll to position [49, 0]
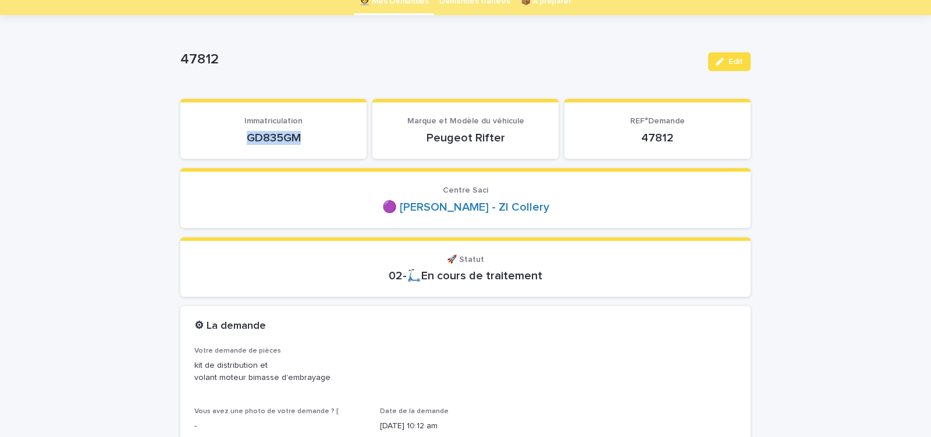
drag, startPoint x: 299, startPoint y: 138, endPoint x: 315, endPoint y: 136, distance: 17.0
click at [313, 137] on p "GD835GM" at bounding box center [273, 138] width 158 height 14
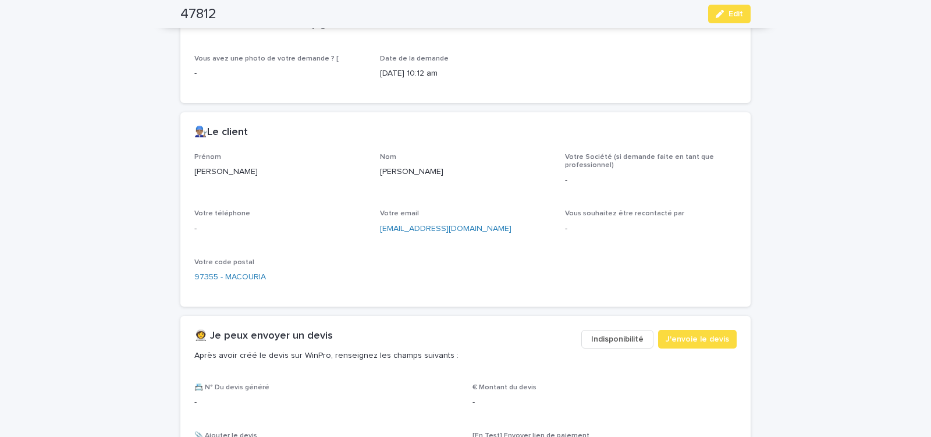
scroll to position [445, 0]
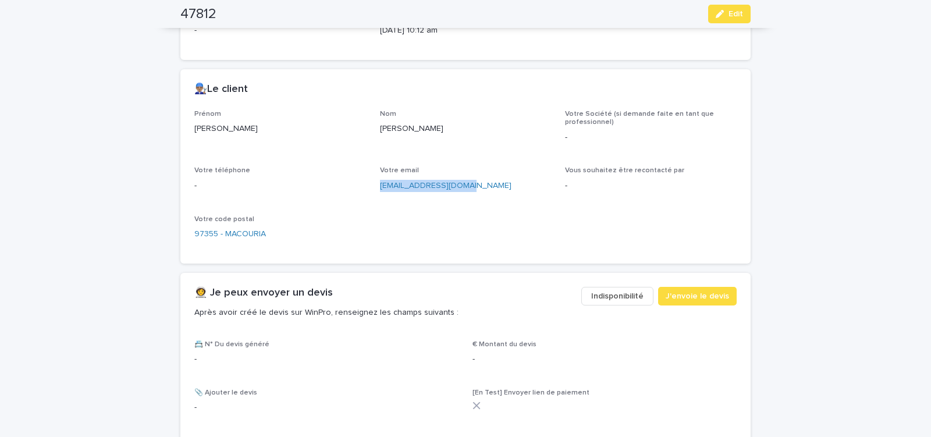
drag, startPoint x: 375, startPoint y: 191, endPoint x: 461, endPoint y: 189, distance: 86.2
click at [460, 189] on div "Prénom [PERSON_NAME] Société (si demande faite en tant que professionnel) - Vot…" at bounding box center [465, 180] width 542 height 140
click at [372, 198] on div "Prénom [PERSON_NAME] Société (si demande faite en tant que professionnel) - Vot…" at bounding box center [465, 180] width 542 height 140
drag, startPoint x: 375, startPoint y: 190, endPoint x: 473, endPoint y: 189, distance: 97.8
click at [471, 189] on div "Prénom [PERSON_NAME] Société (si demande faite en tant que professionnel) - Vot…" at bounding box center [465, 180] width 542 height 140
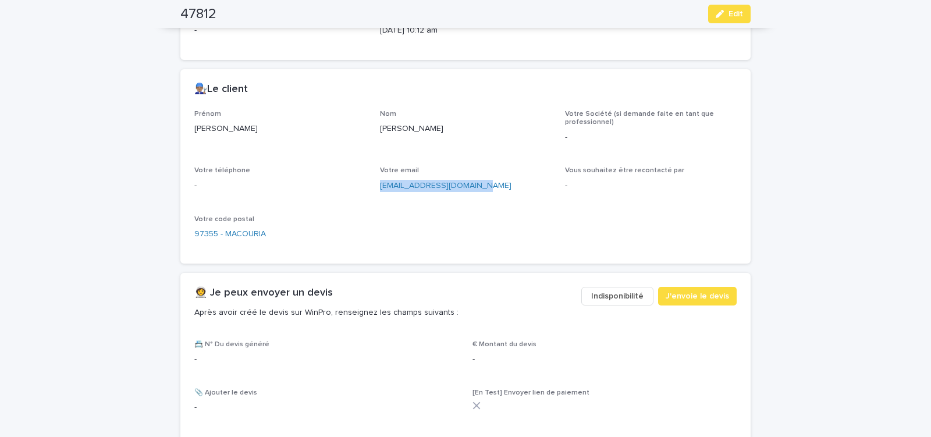
copy link "[EMAIL_ADDRESS][DOMAIN_NAME]"
click at [707, 295] on span "J'envoie le devis" at bounding box center [697, 296] width 63 height 12
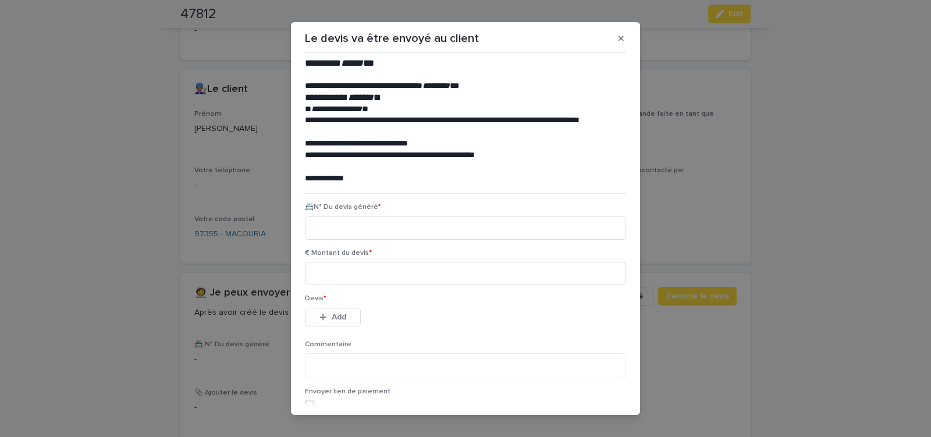
scroll to position [53, 0]
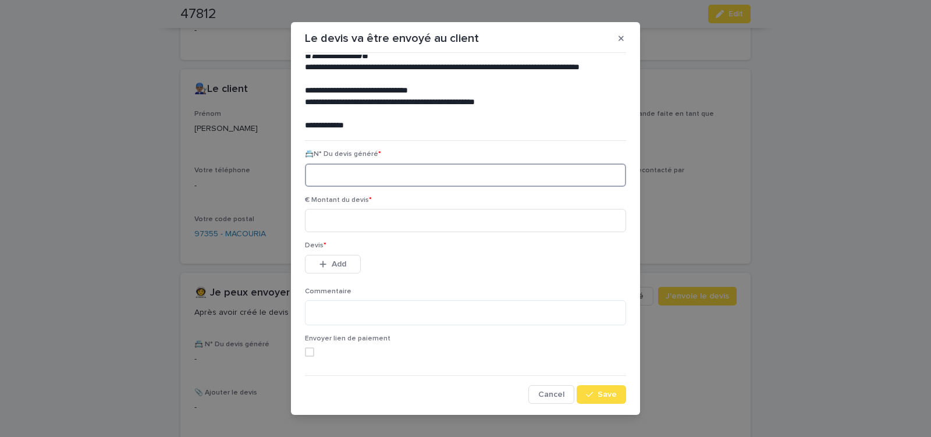
paste input "********"
type input "********"
click at [352, 222] on input at bounding box center [465, 220] width 321 height 23
type input "**"
click at [336, 264] on span "Add" at bounding box center [339, 264] width 15 height 8
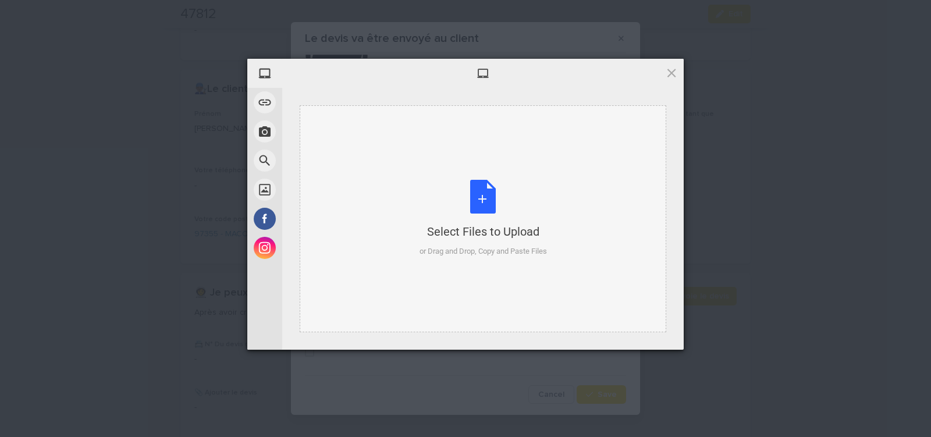
click at [490, 200] on div "Select Files to Upload or Drag and Drop, Copy and Paste Files" at bounding box center [483, 218] width 127 height 77
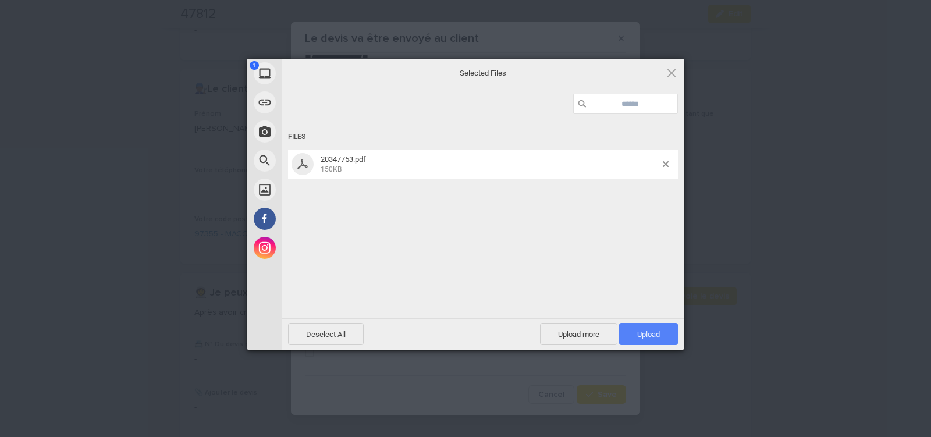
click at [639, 334] on span "Upload 1" at bounding box center [648, 334] width 23 height 9
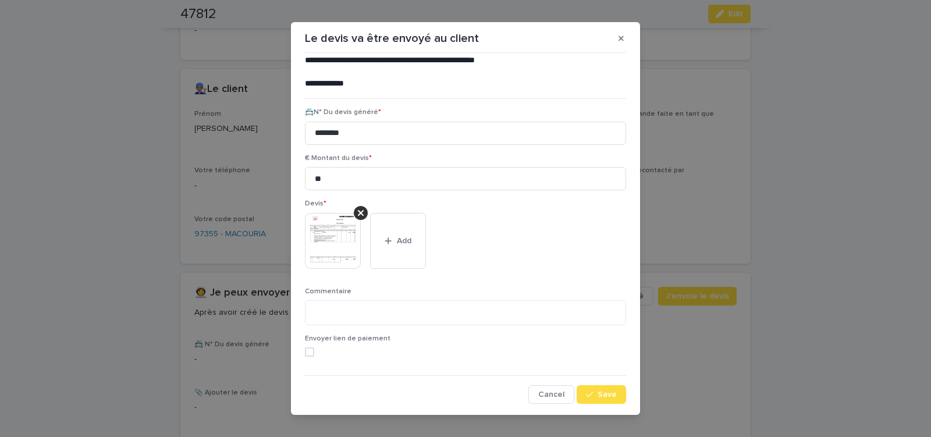
scroll to position [13, 0]
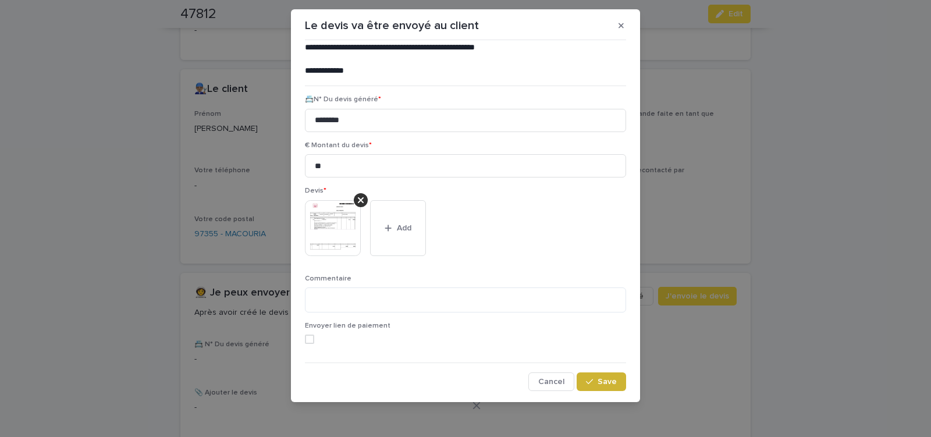
click at [598, 382] on span "Save" at bounding box center [607, 382] width 19 height 8
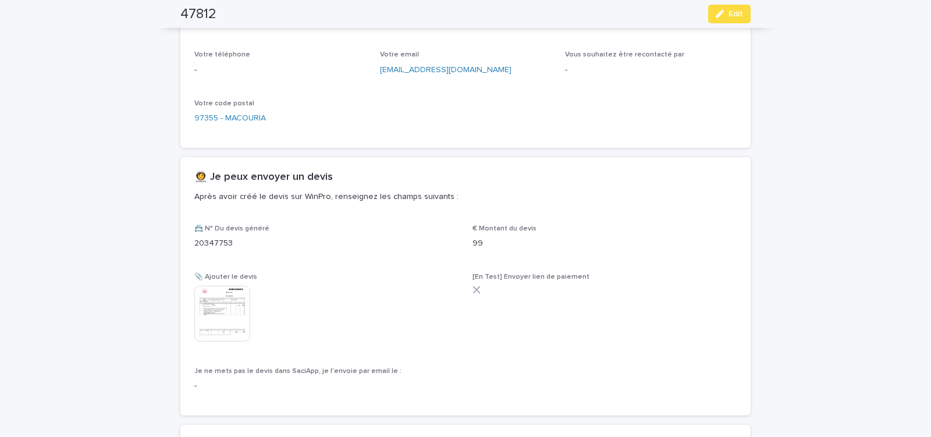
scroll to position [658, 0]
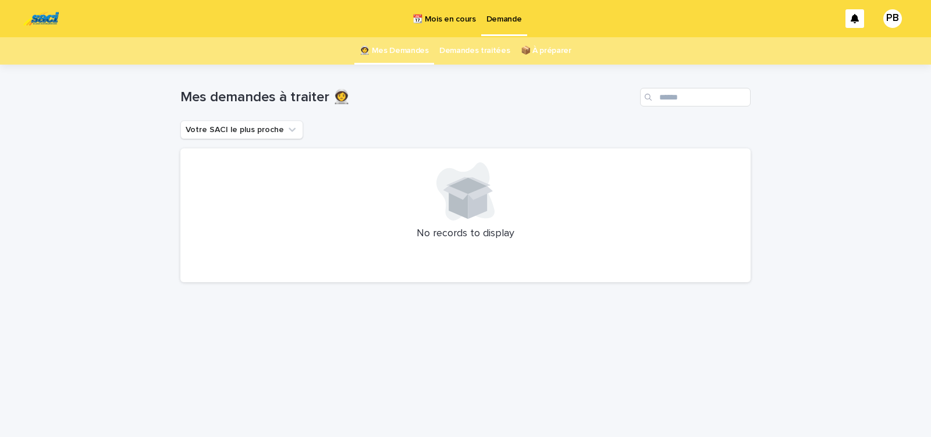
click at [441, 20] on p "📆 Mois en cours" at bounding box center [444, 12] width 63 height 24
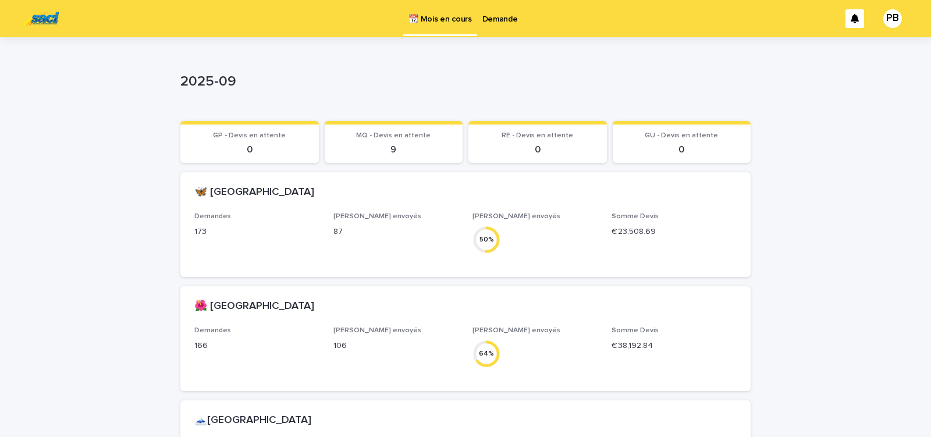
click at [403, 92] on div "2025-09" at bounding box center [463, 84] width 566 height 22
click at [501, 16] on p "Demande" at bounding box center [501, 12] width 36 height 24
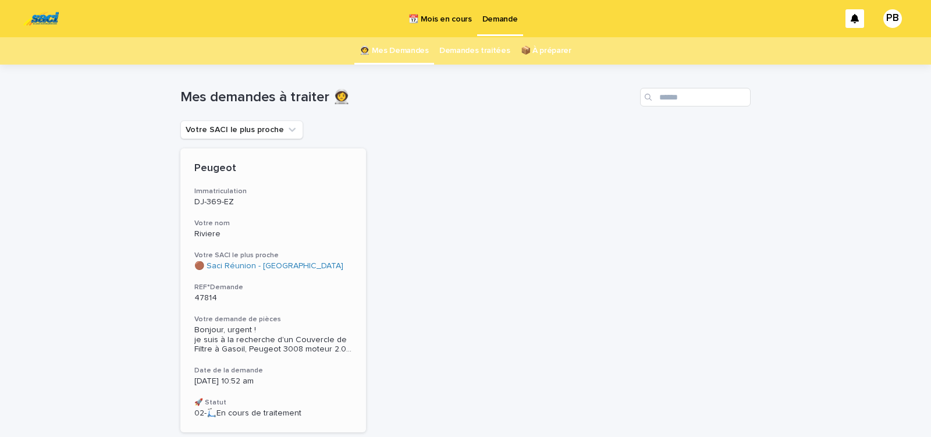
click at [325, 288] on h3 "REF°Demande" at bounding box center [273, 287] width 158 height 9
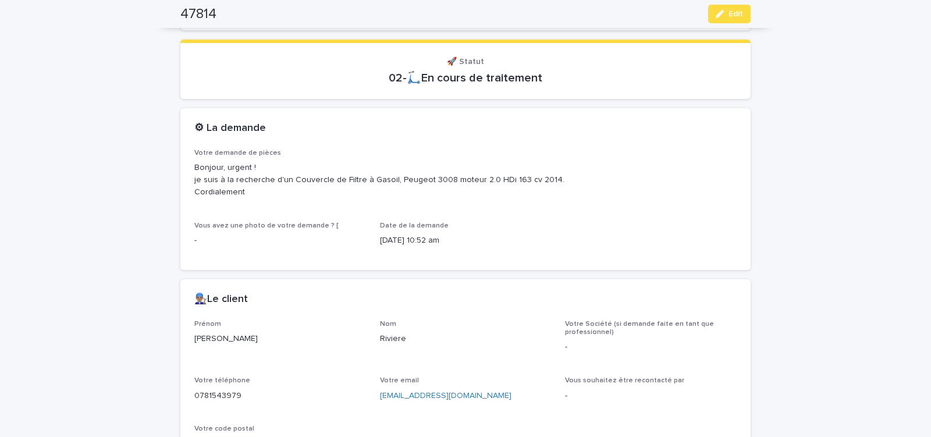
scroll to position [445, 0]
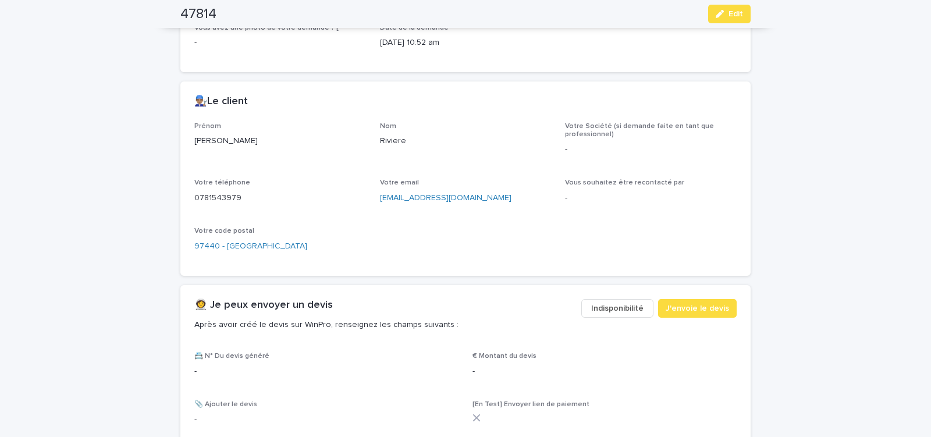
click at [620, 308] on span "Indisponibilité" at bounding box center [617, 309] width 52 height 12
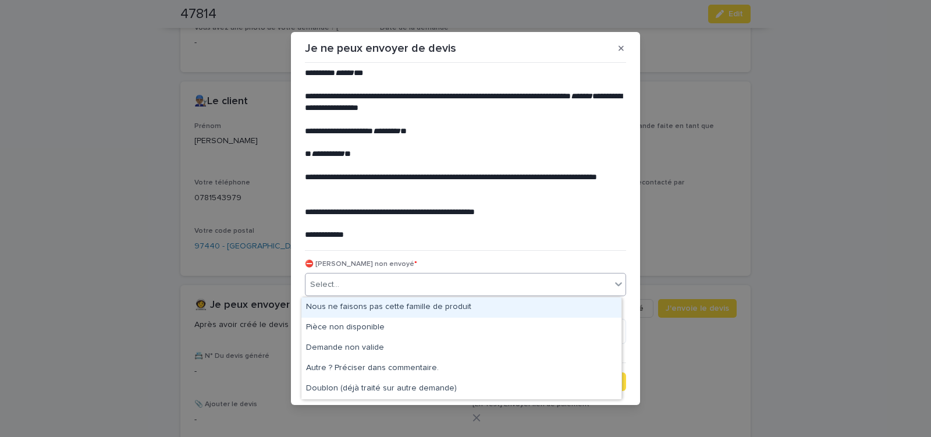
click at [391, 284] on div "Select..." at bounding box center [459, 284] width 306 height 19
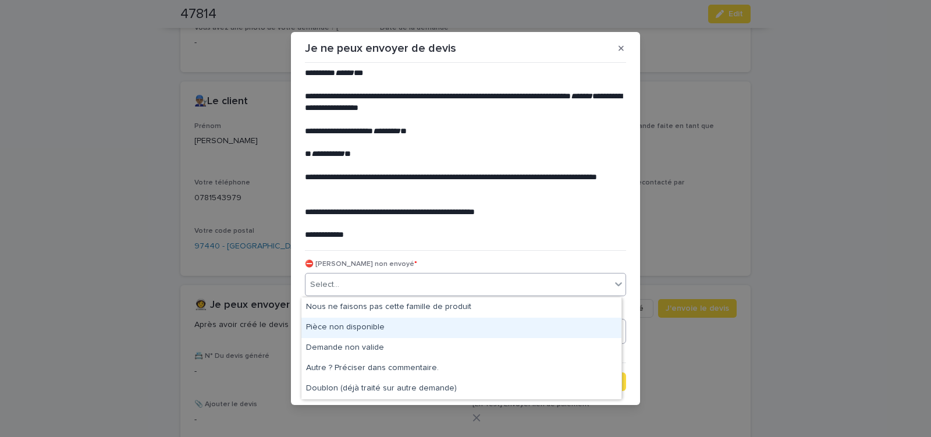
click at [352, 325] on div "Pièce non disponible" at bounding box center [462, 328] width 320 height 20
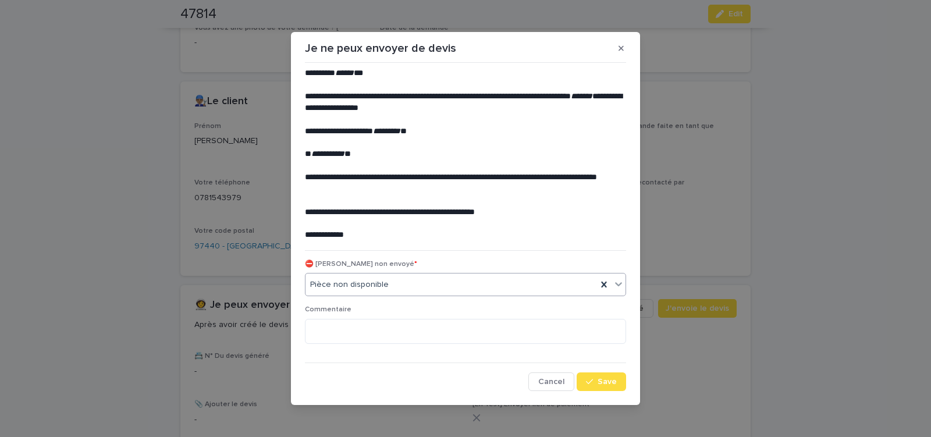
drag, startPoint x: 598, startPoint y: 380, endPoint x: 593, endPoint y: 369, distance: 11.7
click at [598, 377] on button "Save" at bounding box center [601, 382] width 49 height 19
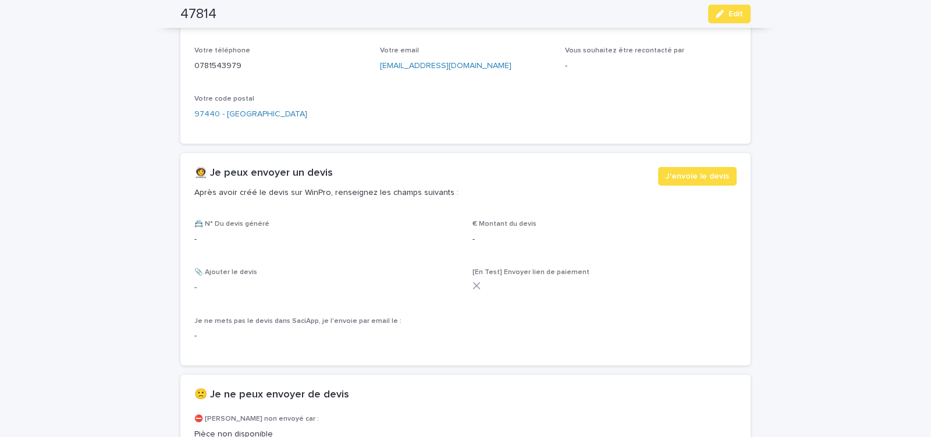
scroll to position [594, 0]
